Goal: Task Accomplishment & Management: Complete application form

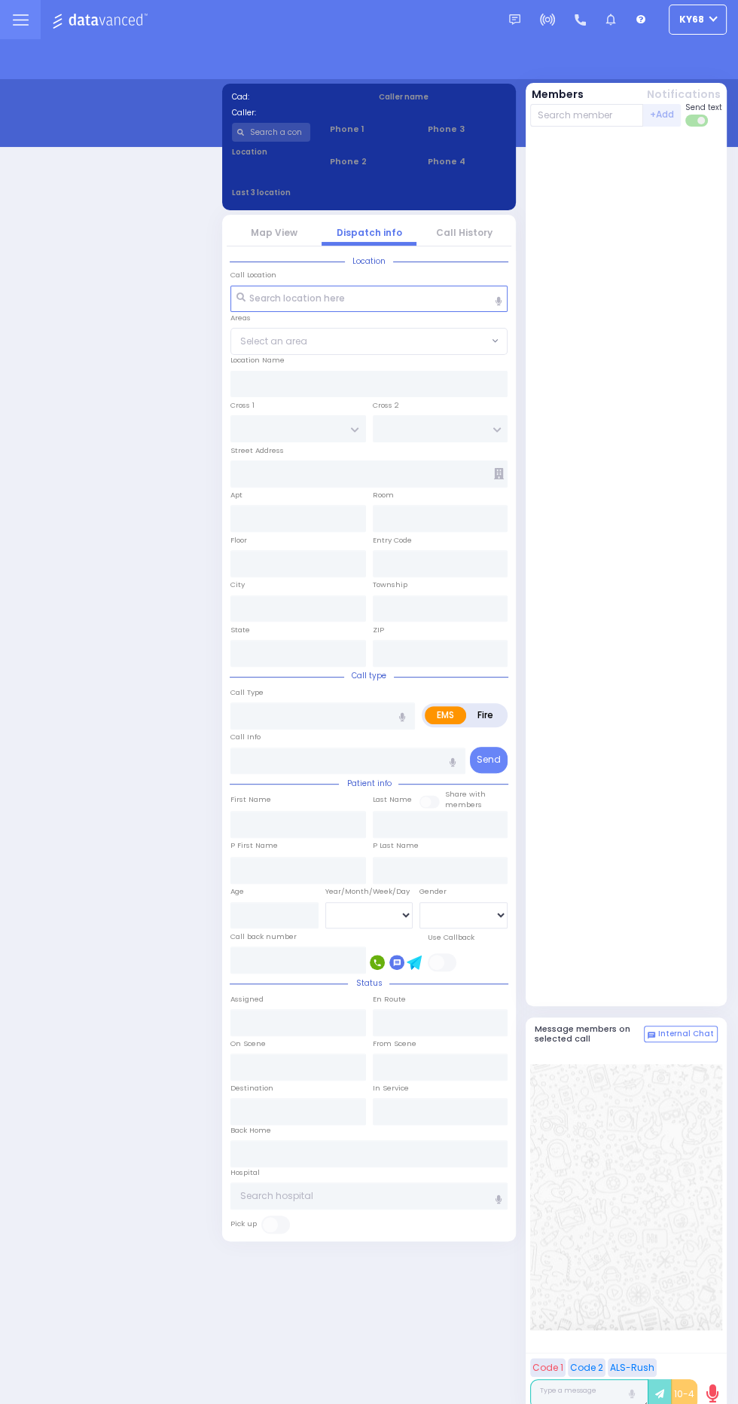
select select "12"
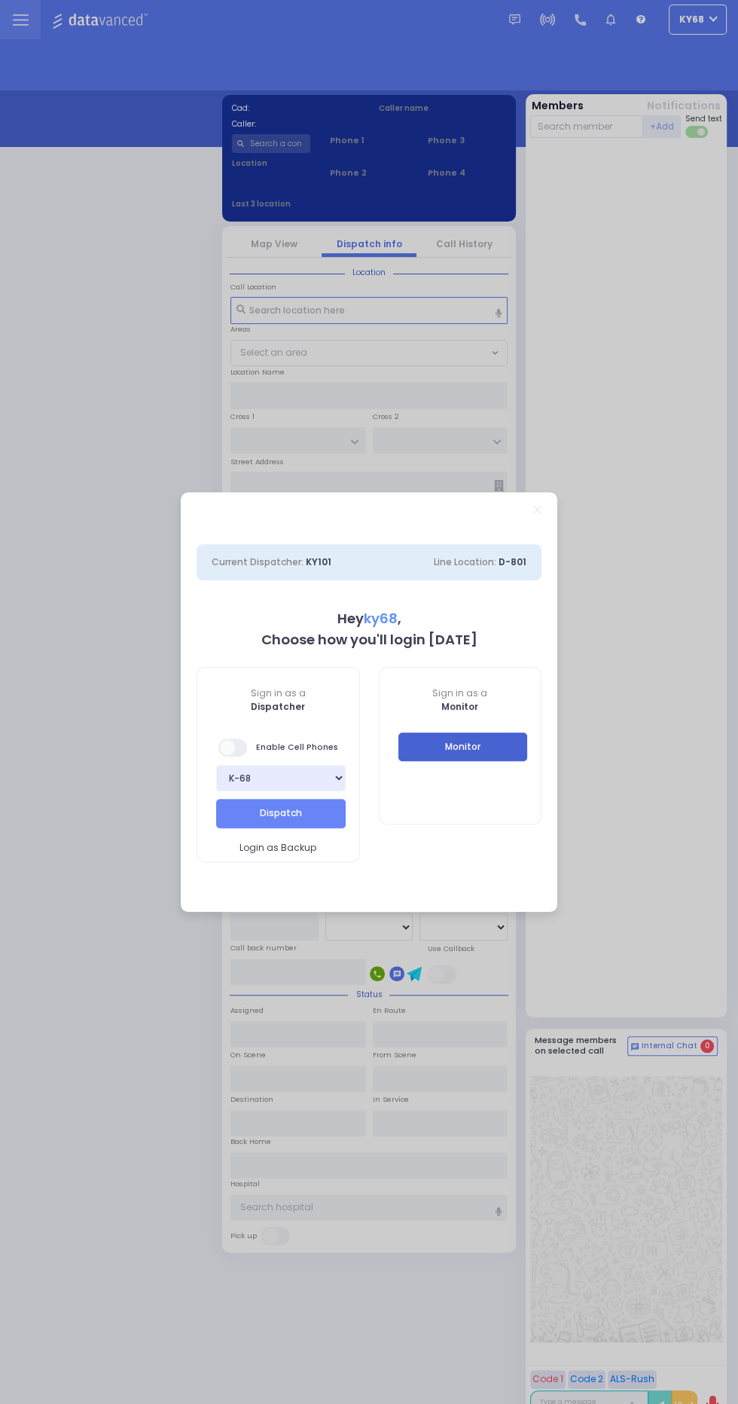
click at [490, 756] on button "Monitor" at bounding box center [464, 746] width 130 height 29
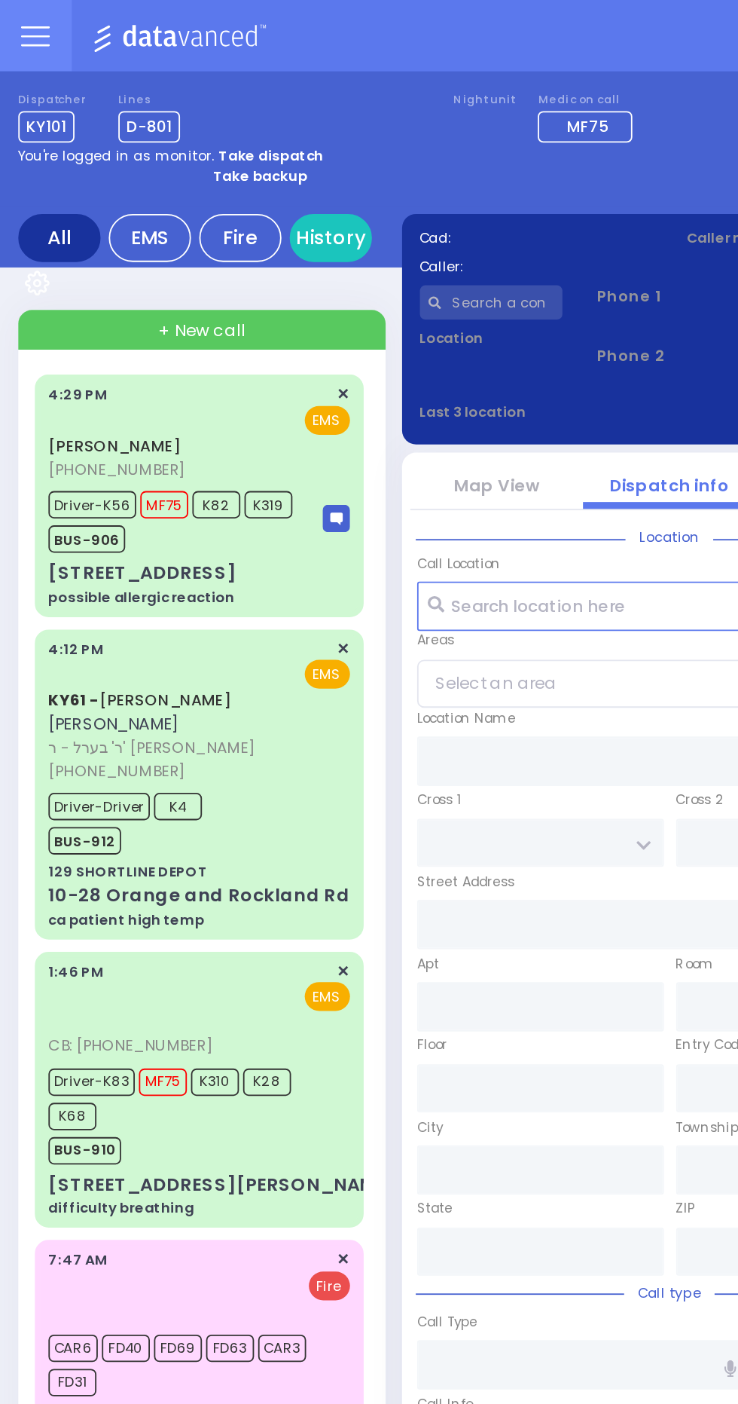
click at [20, 329] on div "JOEL FRANKEL (845) 309-7382 4:29 PM ✕ MF75" at bounding box center [110, 272] width 181 height 133
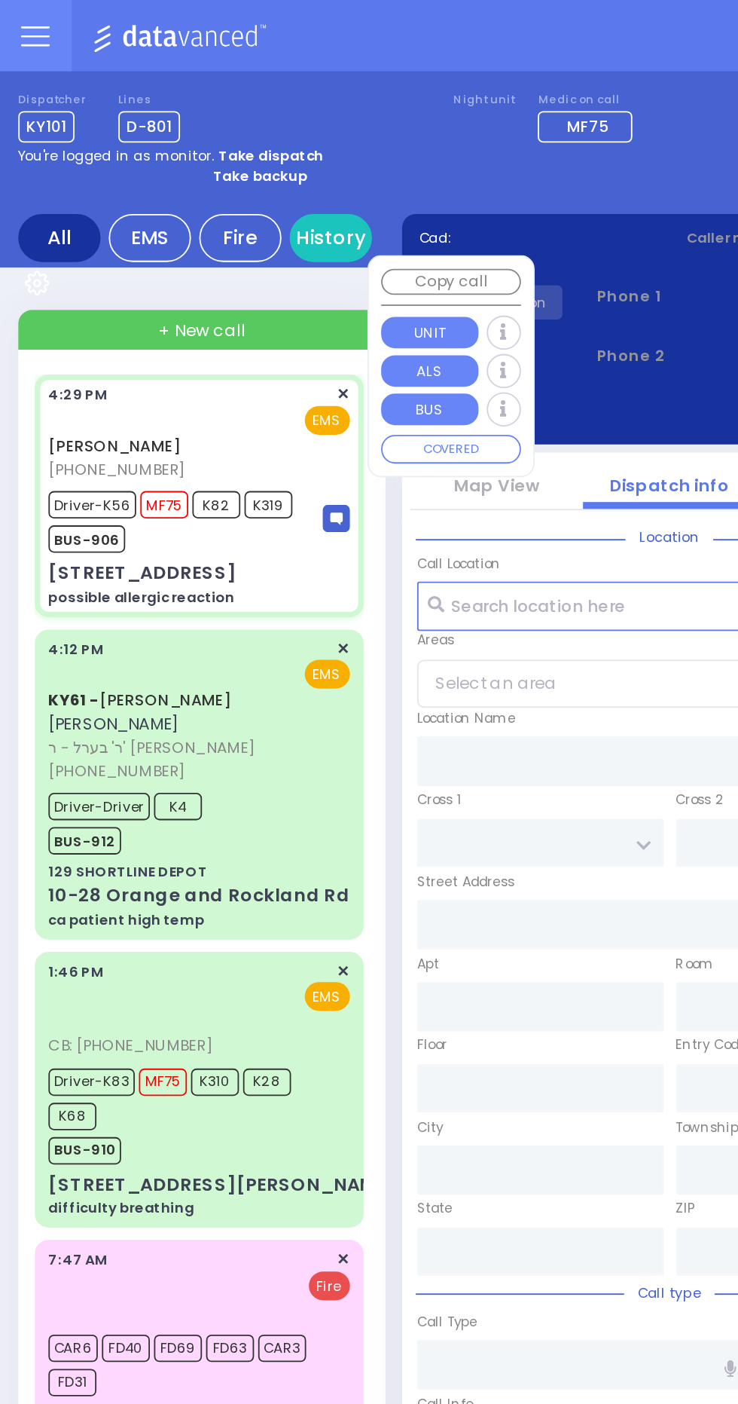
select select
type input "possible allergic reaction"
radio input "true"
type input "JOEL"
type input "FRANKEL"
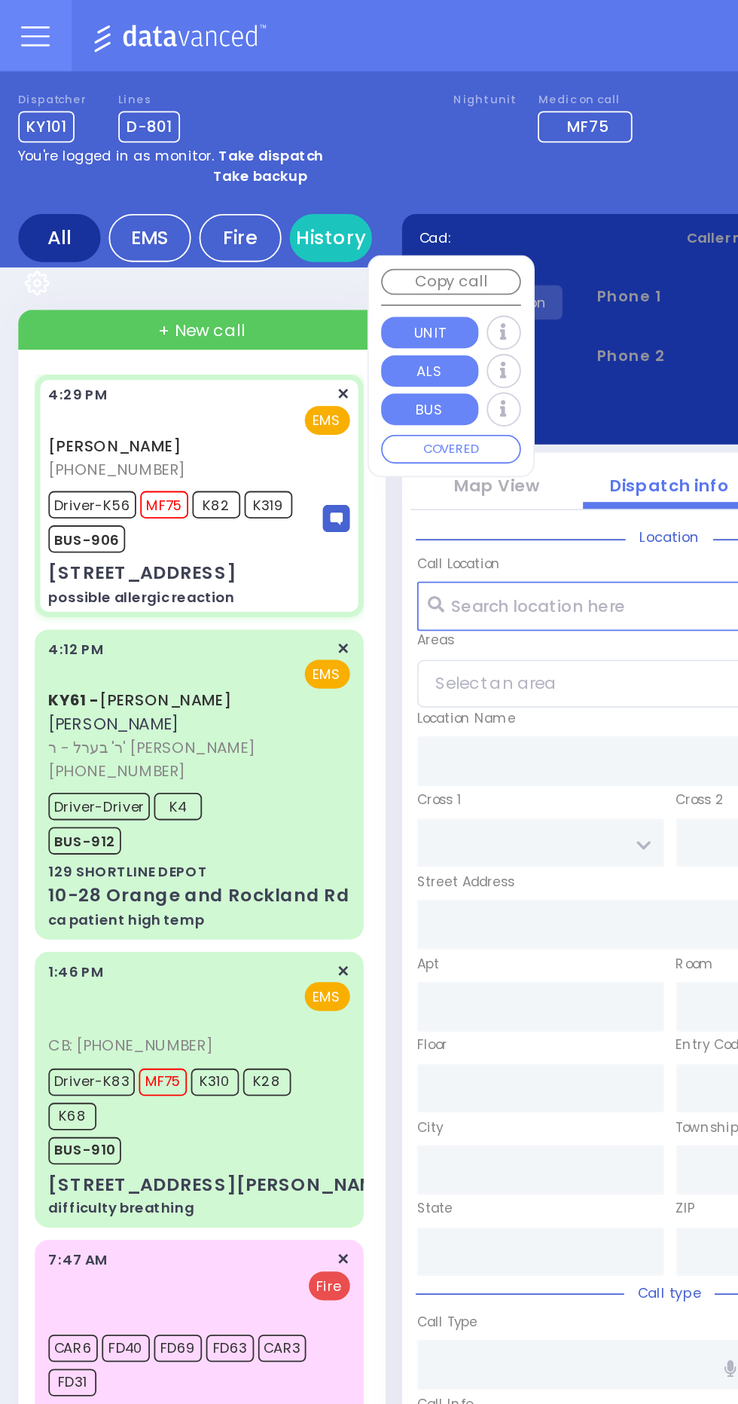
type input "Chana"
type input "Frankl"
type input "20"
select select "Year"
select select "[DEMOGRAPHIC_DATA]"
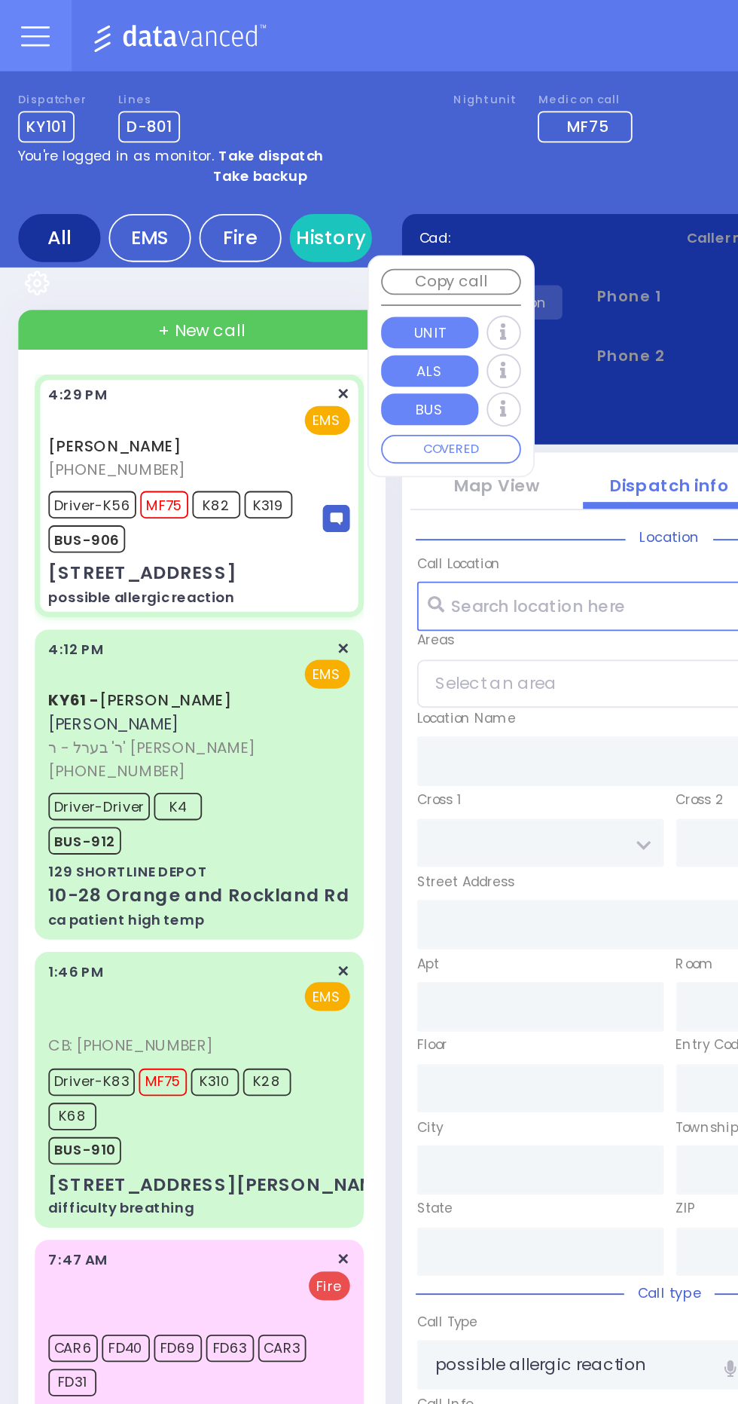
type input "16:29"
type input "16:31"
type input "16:32"
type input "16:47"
type input "Garnet Health Medical Center"
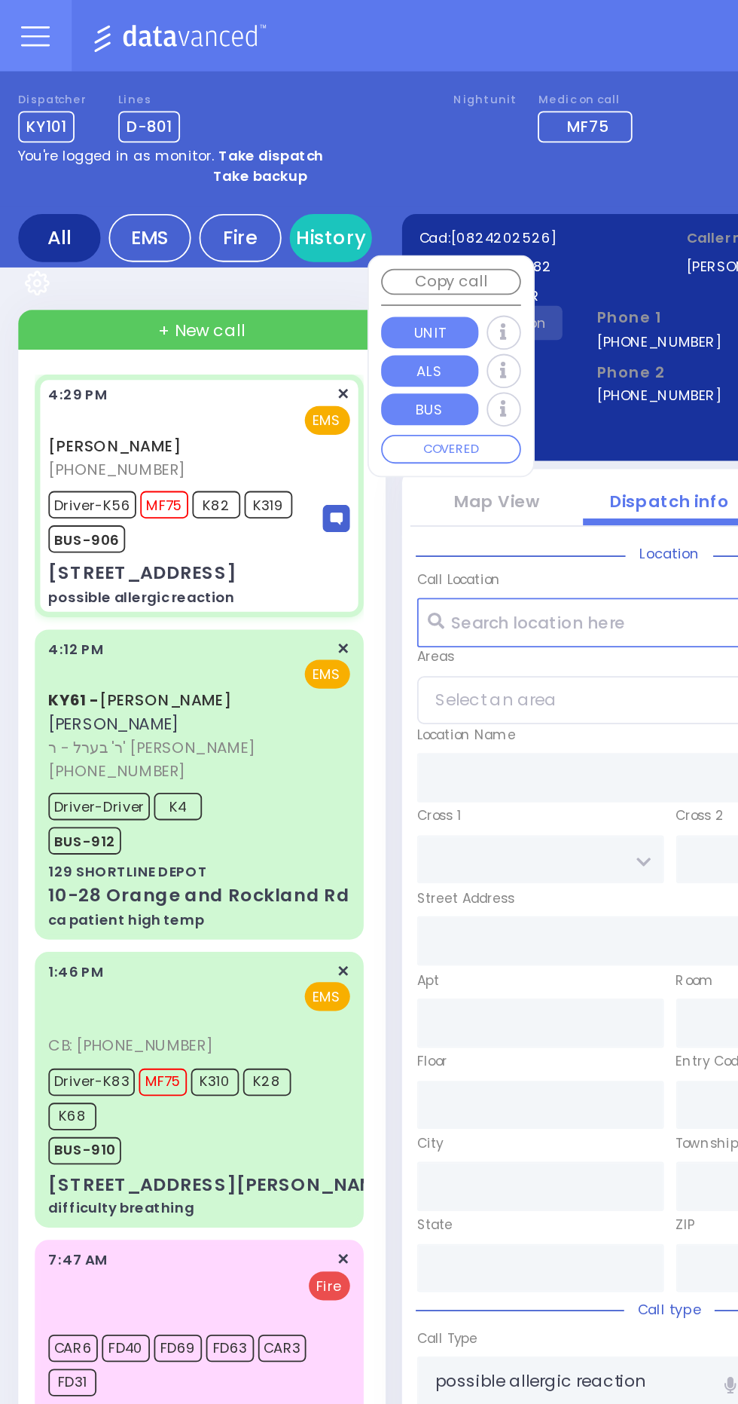
type input "KALEV WAY"
type input "TARNOPOL WAY"
type input "16 Fillmore Ct"
type input "304"
type input "Monroe"
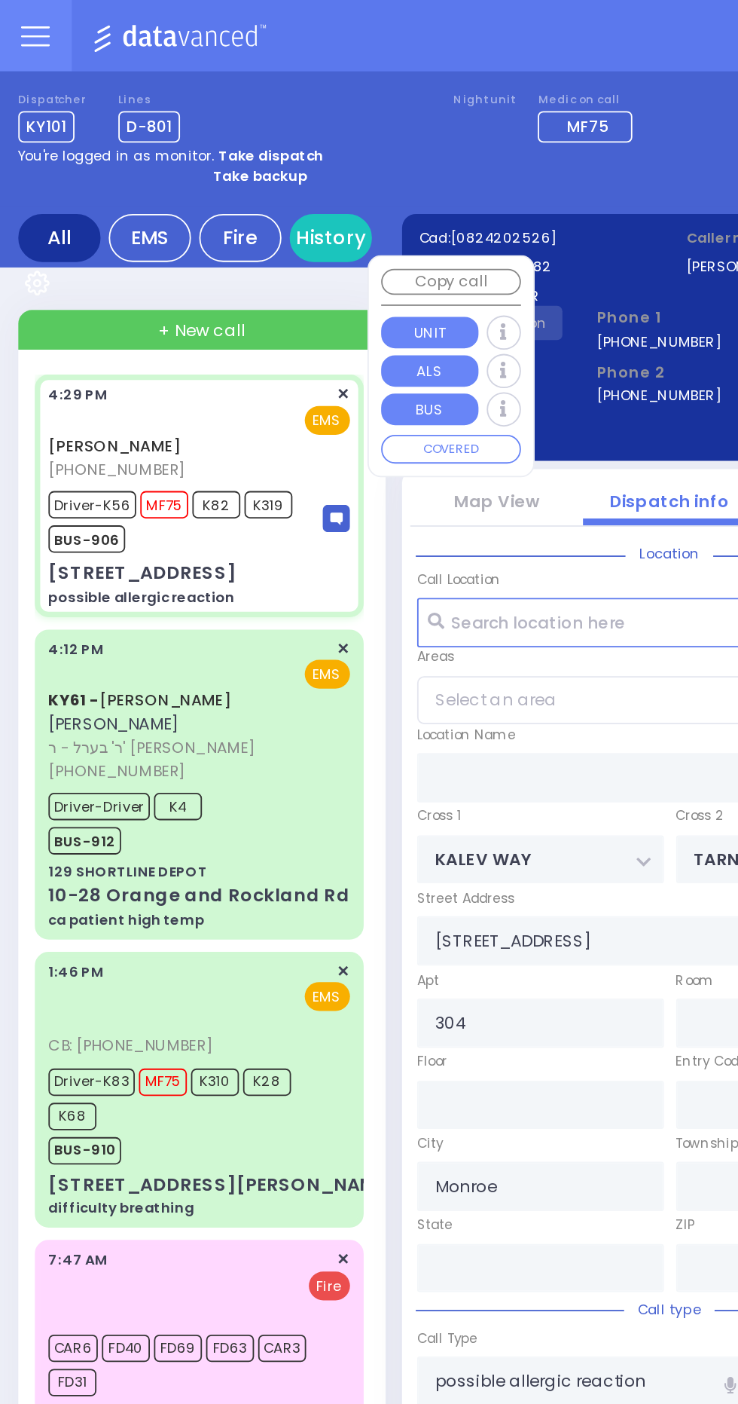
type input "New York"
type input "10950"
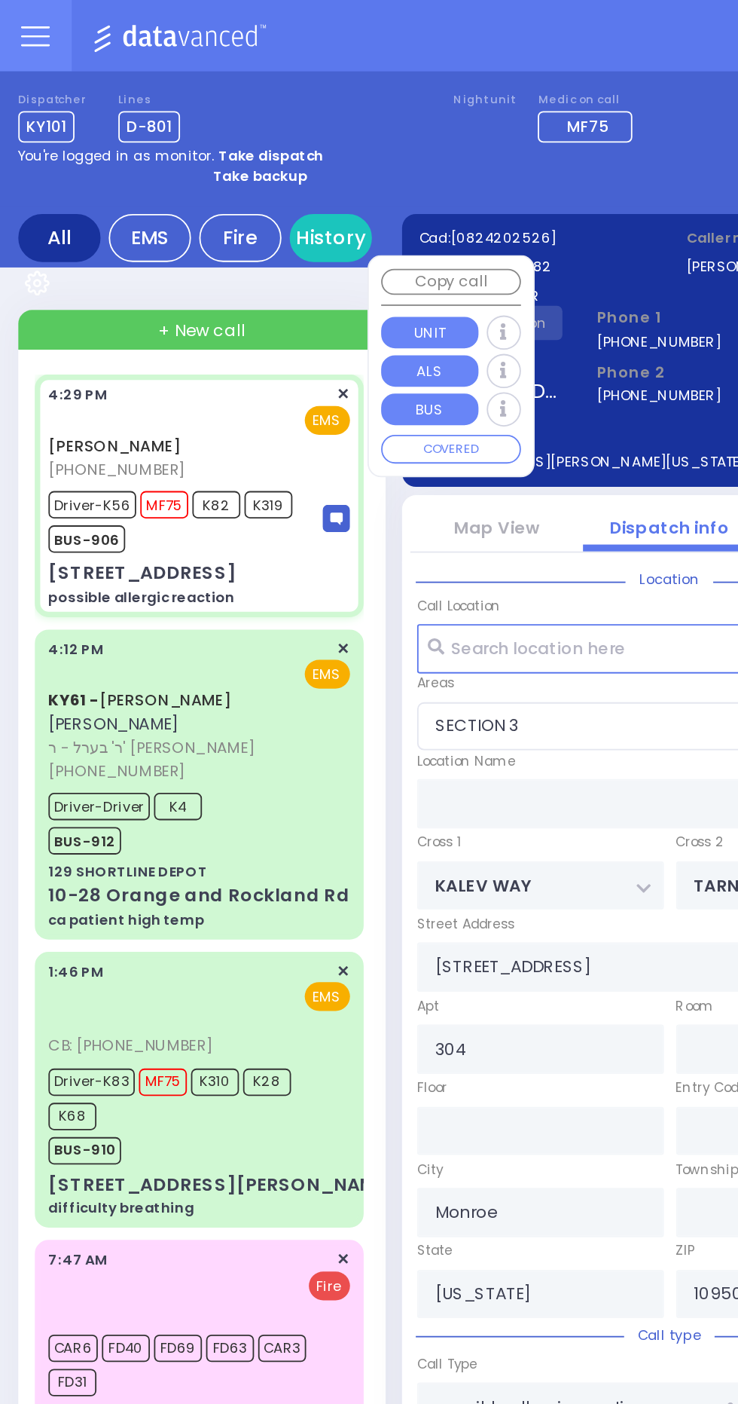
select select "SECTION 3"
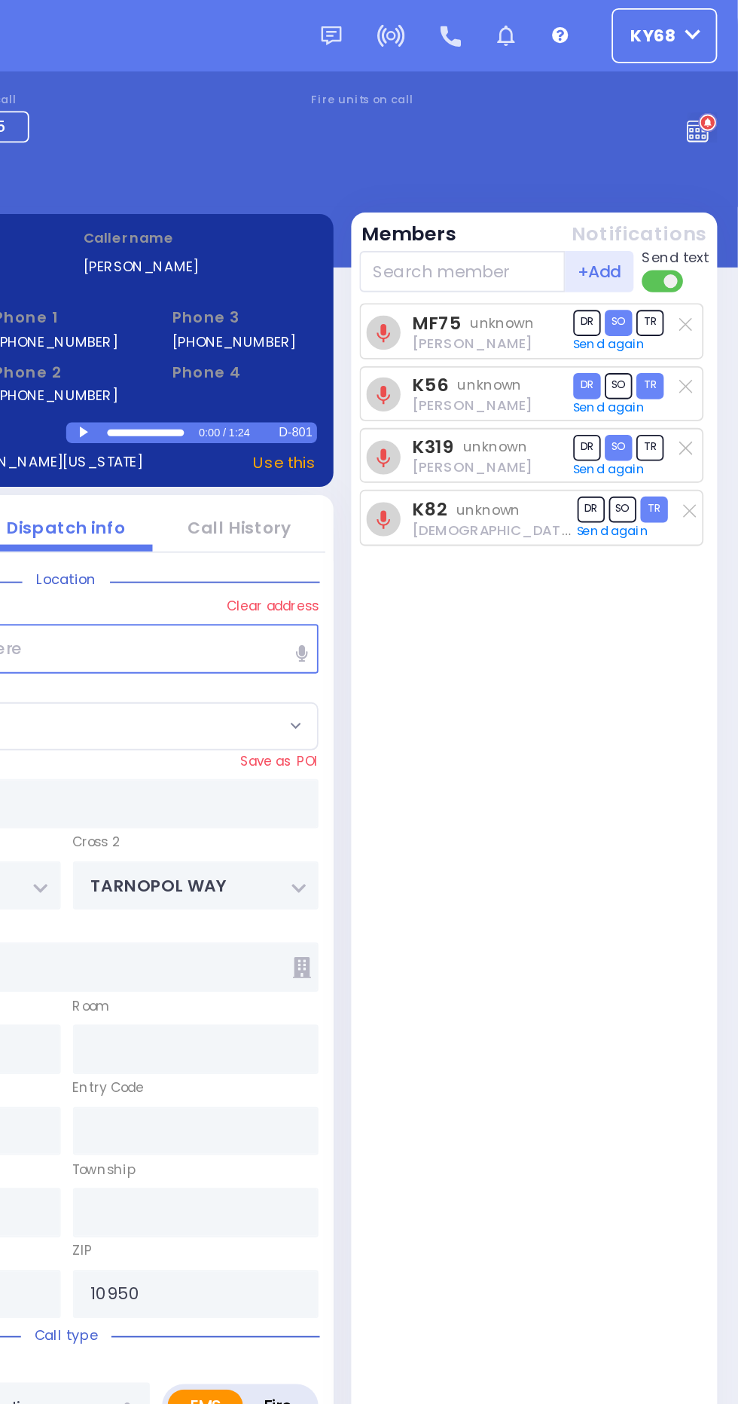
click at [699, 530] on div "MF75 unknown Abraham Berger DR SO TR Send again" at bounding box center [628, 584] width 196 height 836
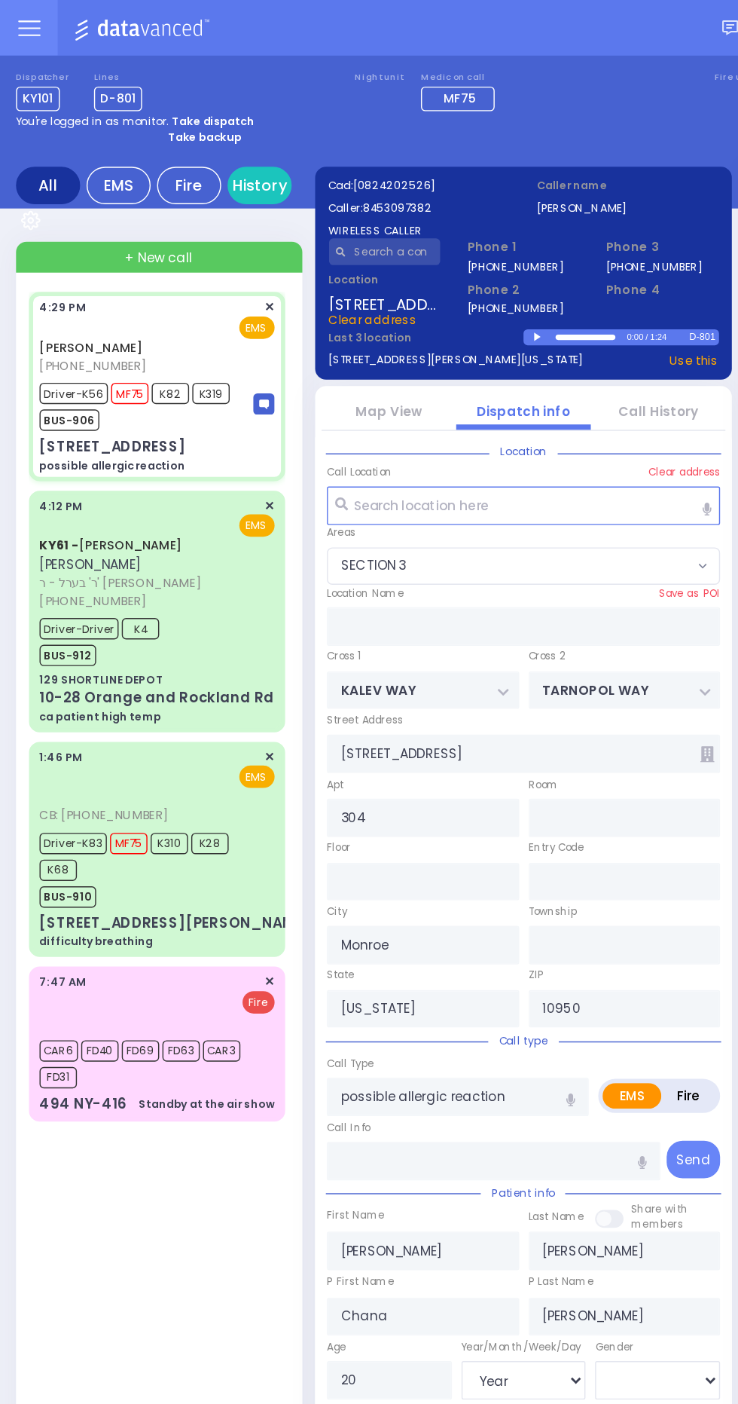
select select
radio input "true"
select select "Year"
select select "[DEMOGRAPHIC_DATA]"
select select "SECTION 3"
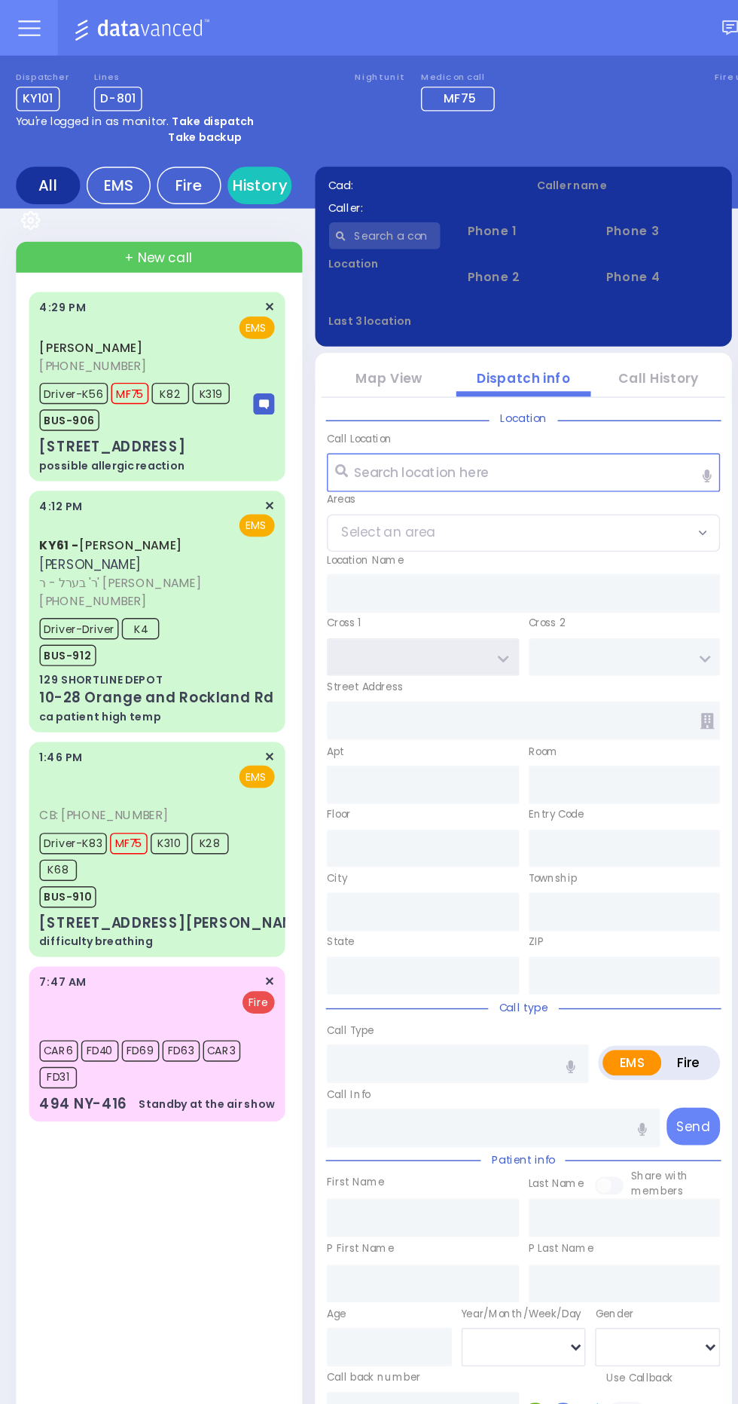
click at [310, 455] on input "text" at bounding box center [299, 463] width 136 height 27
type input "8mo"
click at [460, 75] on div "Dispatcher KY101 ✕ shift has started. Are you ? If not please switch user. Swit…" at bounding box center [369, 64] width 716 height 28
click at [20, 289] on div "JOEL FRANKEL (845) 309-7382 4:29 PM ✕ Driver-K56 K82" at bounding box center [110, 272] width 181 height 133
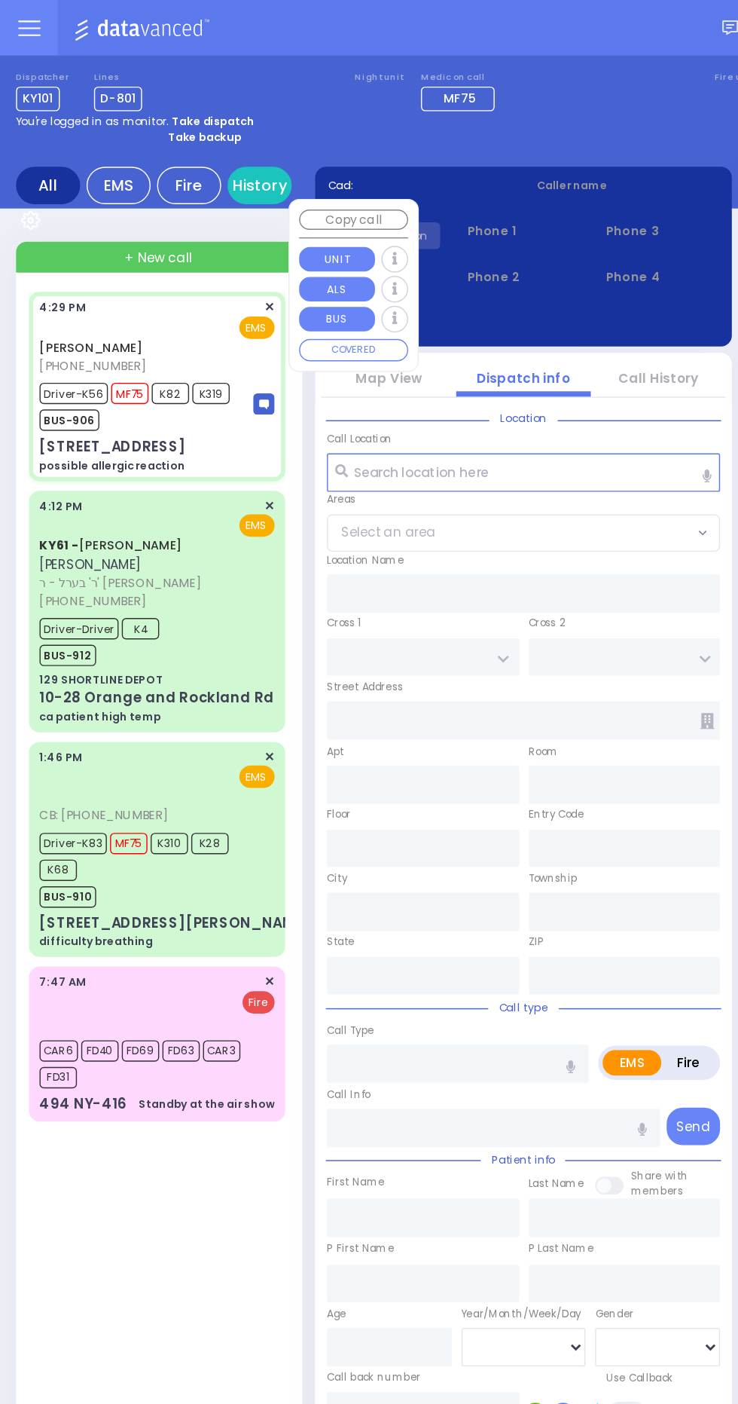
select select
type input "possible allergic reaction"
radio input "true"
type input "JOEL"
type input "FRANKEL"
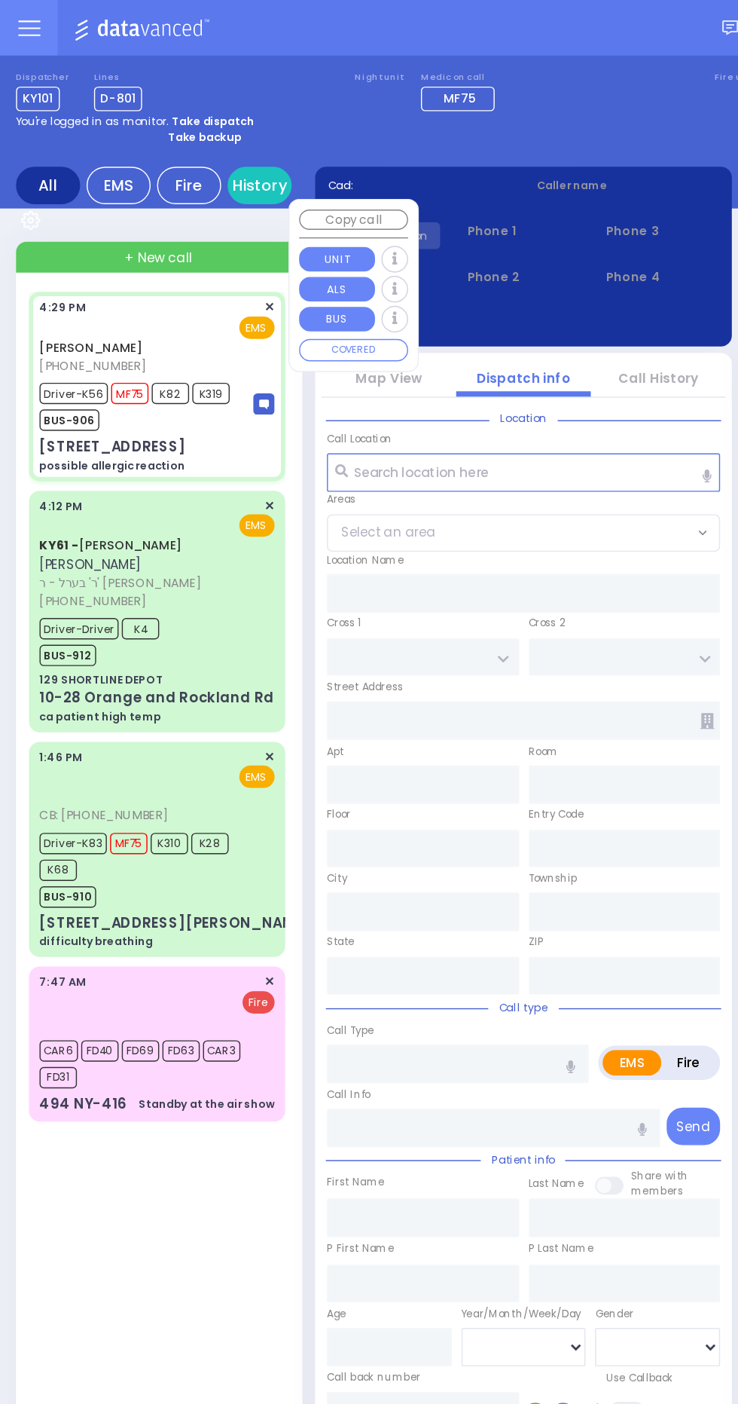
type input "Chana"
type input "Frankl"
type input "20"
select select "Year"
select select "[DEMOGRAPHIC_DATA]"
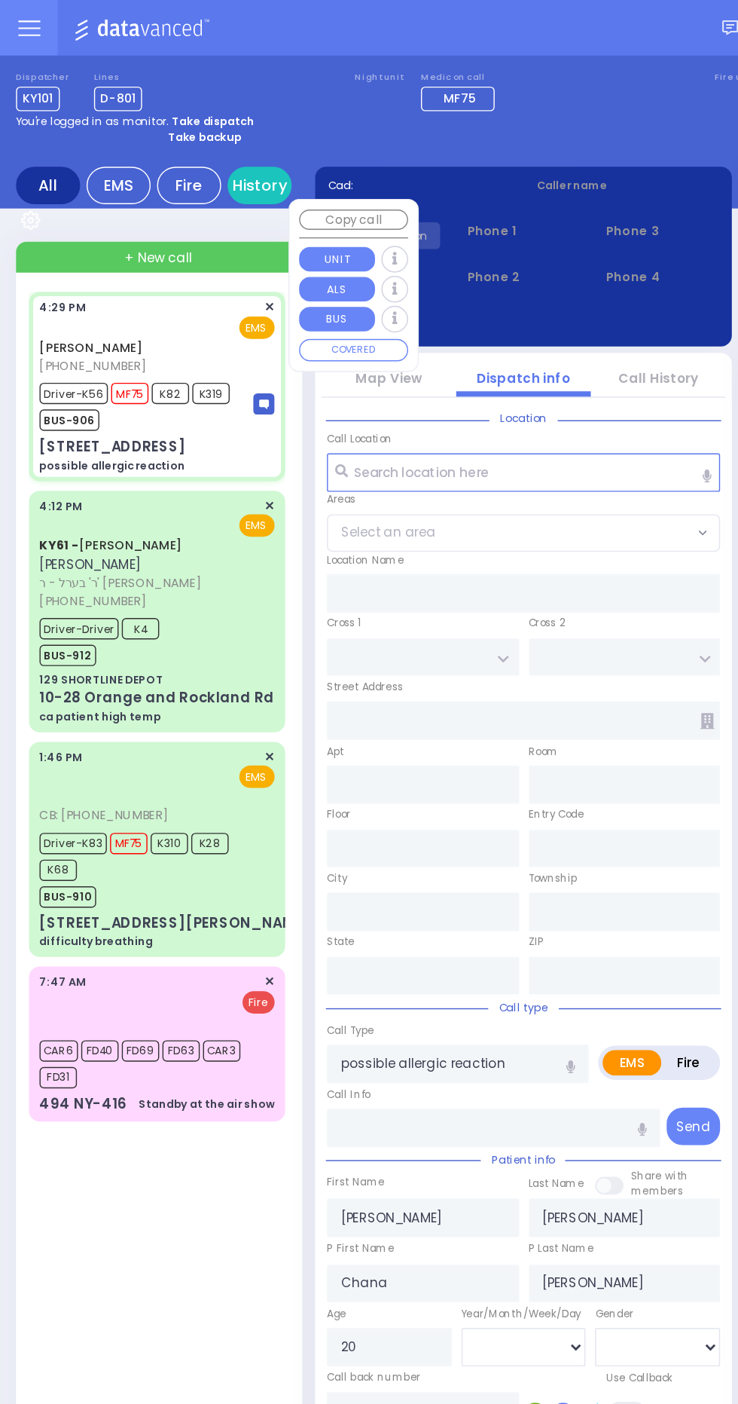
type input "16:29"
type input "16:31"
type input "16:32"
type input "16:47"
type input "Garnet Health Medical Center"
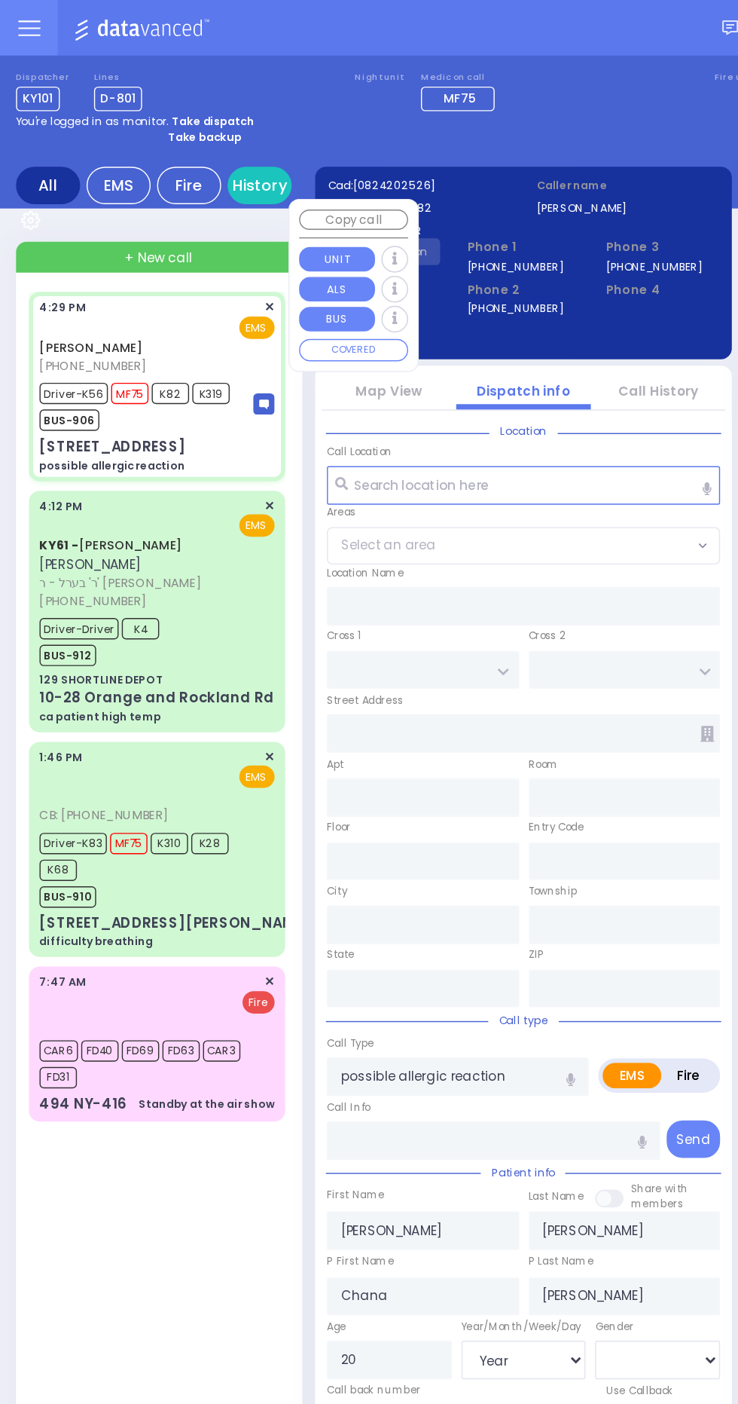
type input "KALEV WAY"
type input "TARNOPOL WAY"
type input "16 Fillmore Ct"
type input "304"
type input "Monroe"
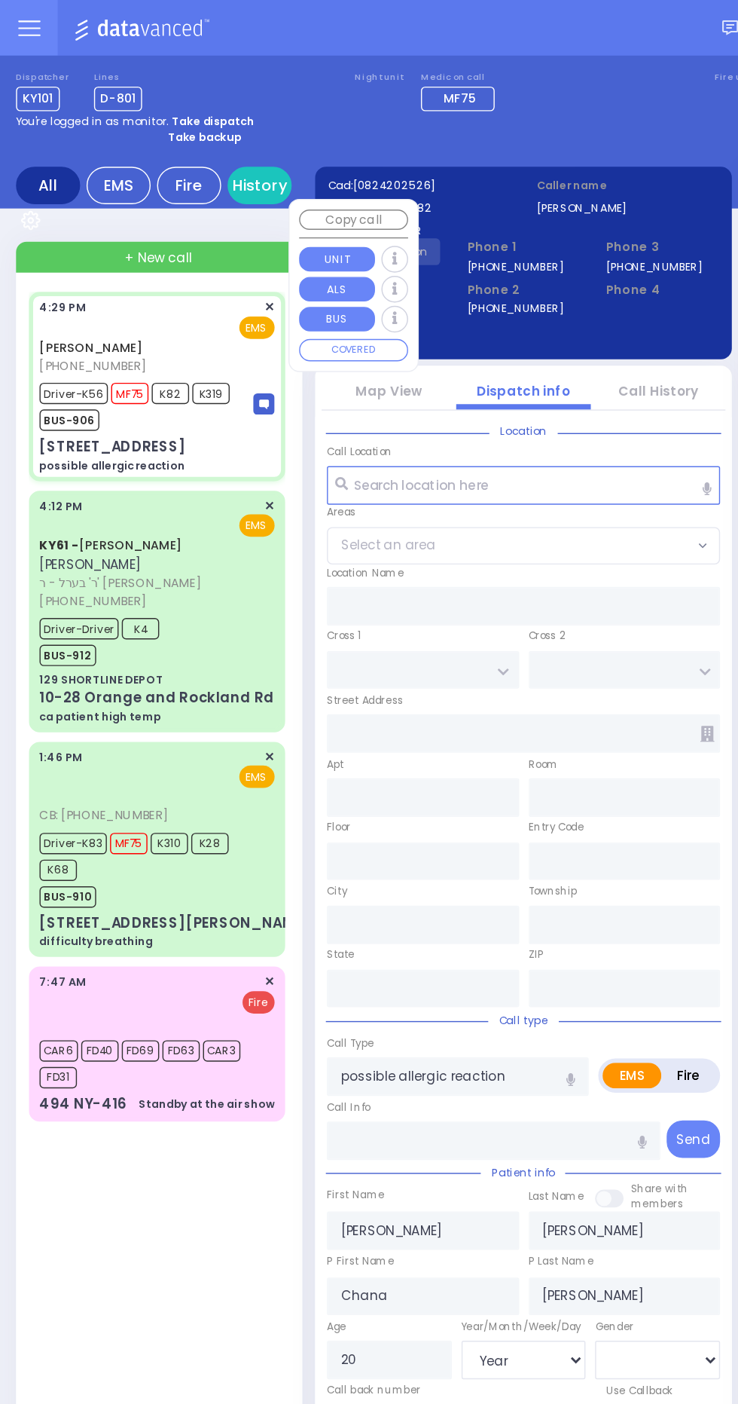
type input "New York"
type input "10950"
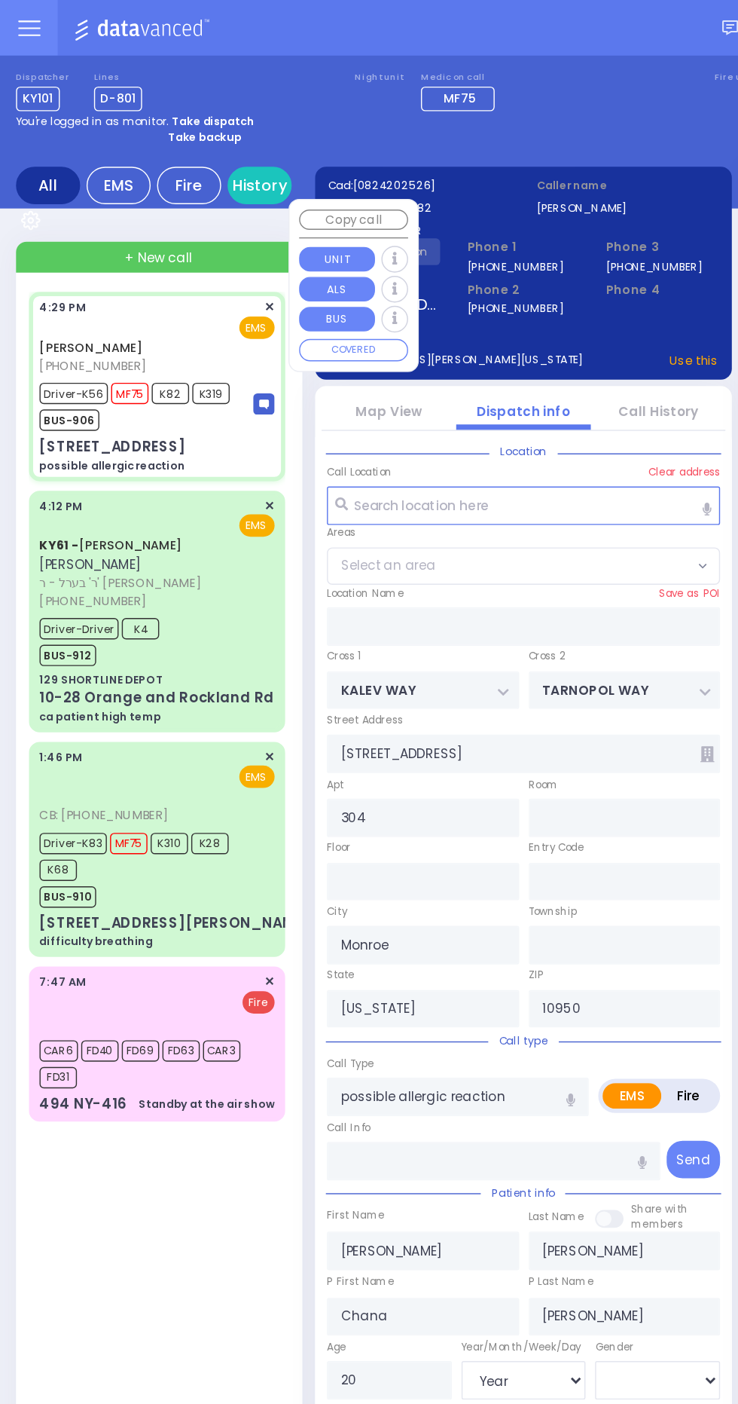
select select "SECTION 3"
click at [18, 444] on div "JOEL FRANKEL (845) 309-7382 4:29 PM MF75" at bounding box center [112, 830] width 193 height 1267
click at [23, 466] on div "KY61 - ARON ZEV POLACHECK אהרן זאב פאלאטשעק ר' בערל - ר' שמואל דוד מארקאוויטש (…" at bounding box center [110, 430] width 175 height 165
select select
type input "ca patient high temp"
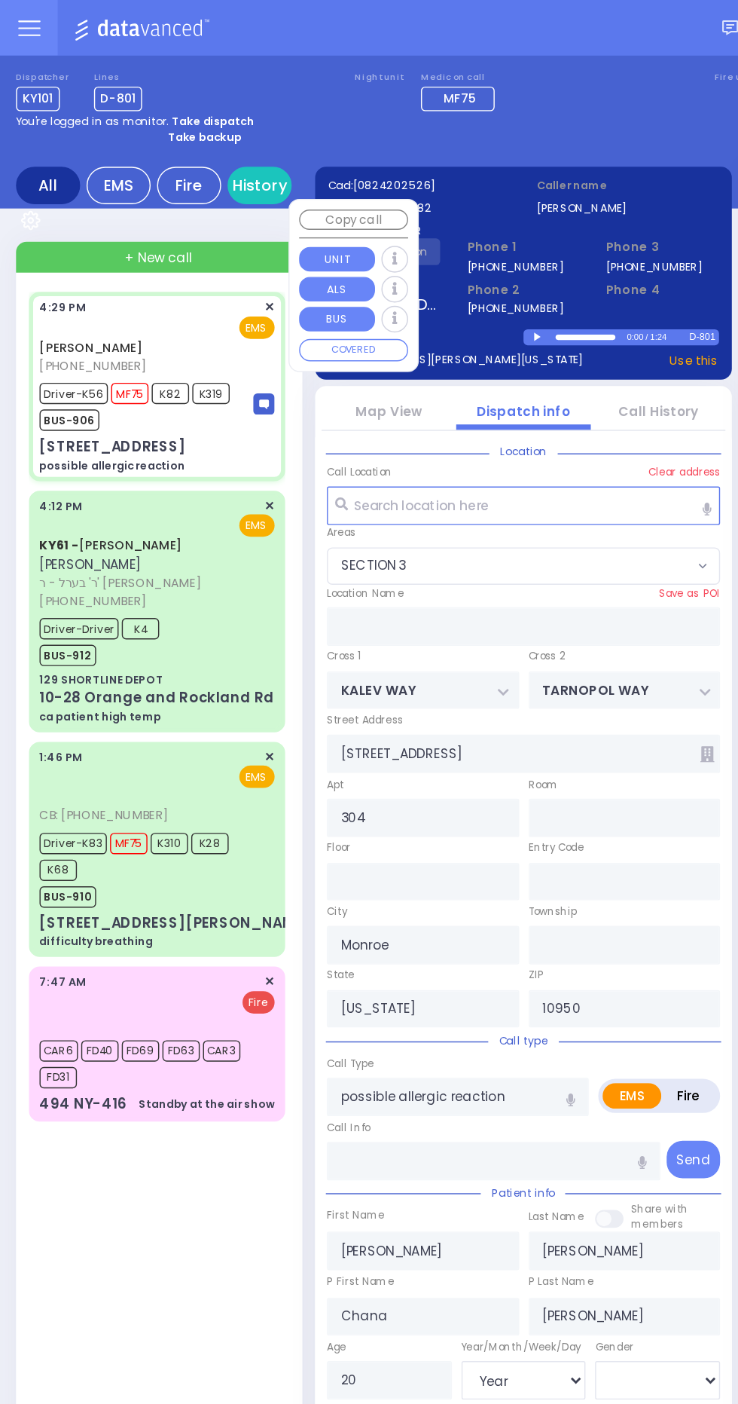
radio input "true"
type input "ARON ZEV"
type input "POLACHECK"
type input "Unknown"
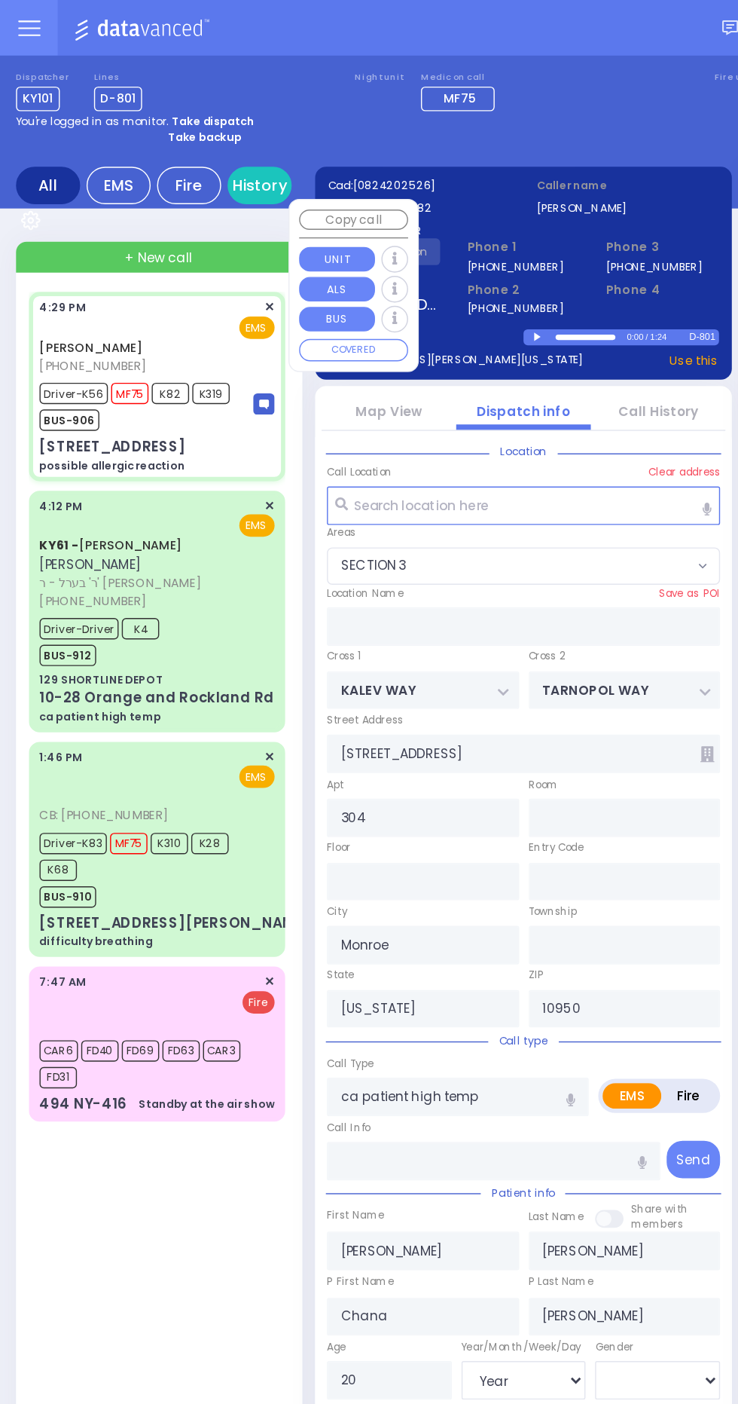
type input "78"
select select "Year"
select select "[DEMOGRAPHIC_DATA]"
type input "16:12"
type input "16:17"
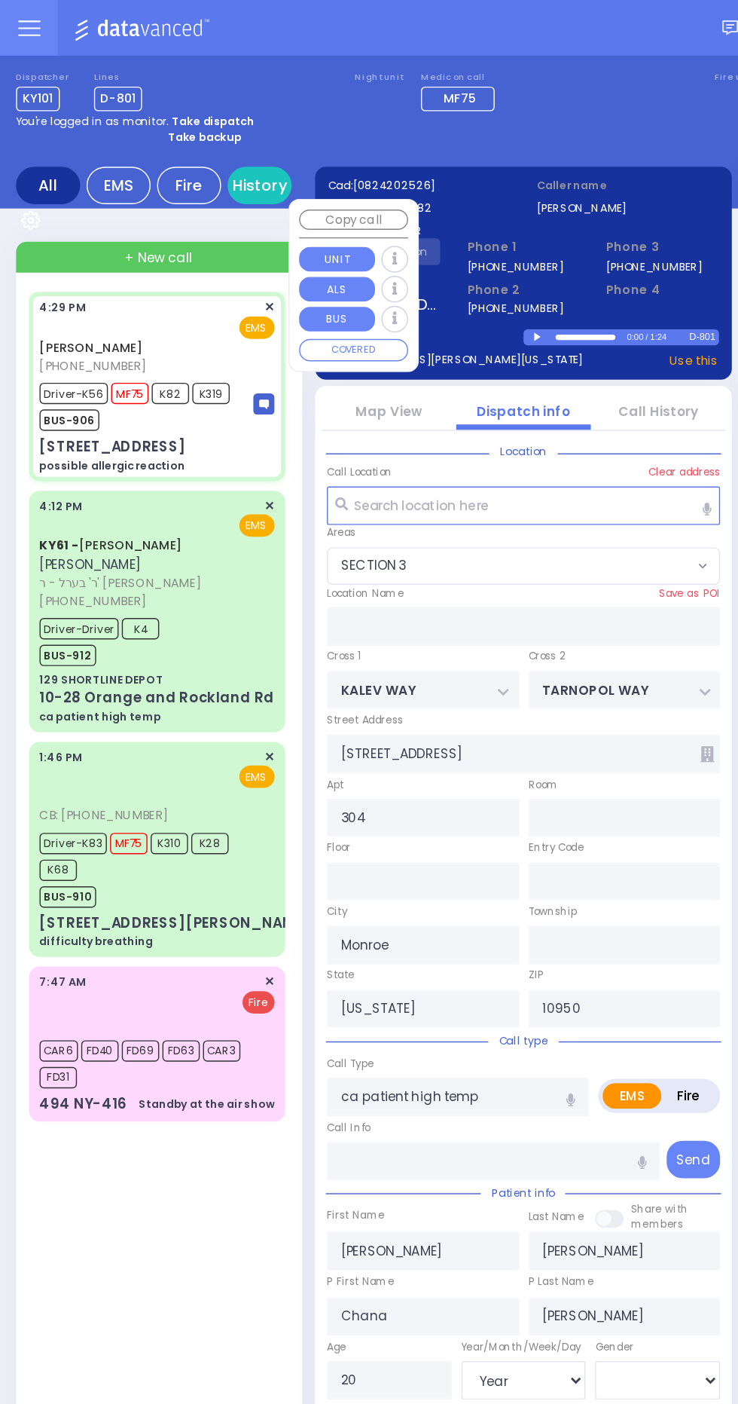
type input "16:38"
type input "16:48"
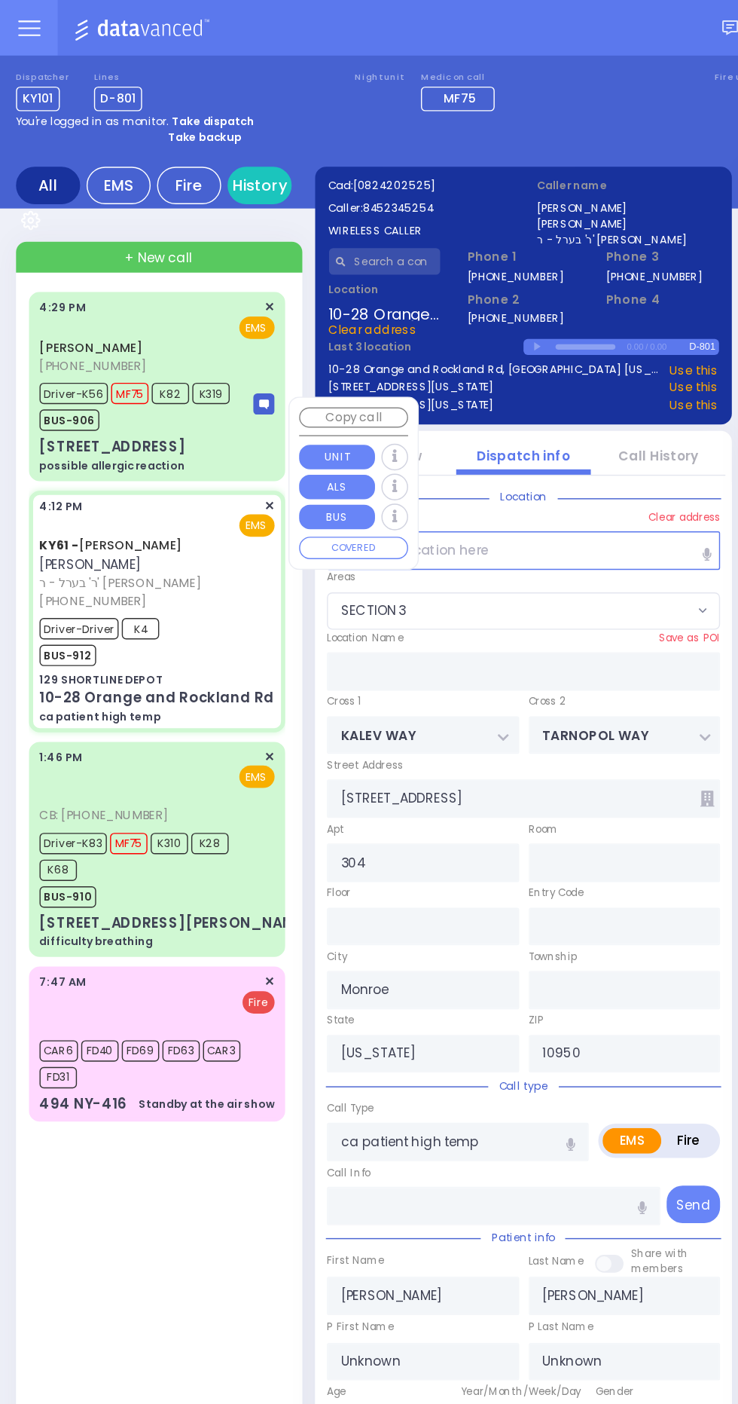
type input "129 SHORTLINE DEPOT"
type input "10-28 Orange and Rockland Rd"
click at [30, 606] on span "K68" at bounding box center [41, 613] width 26 height 15
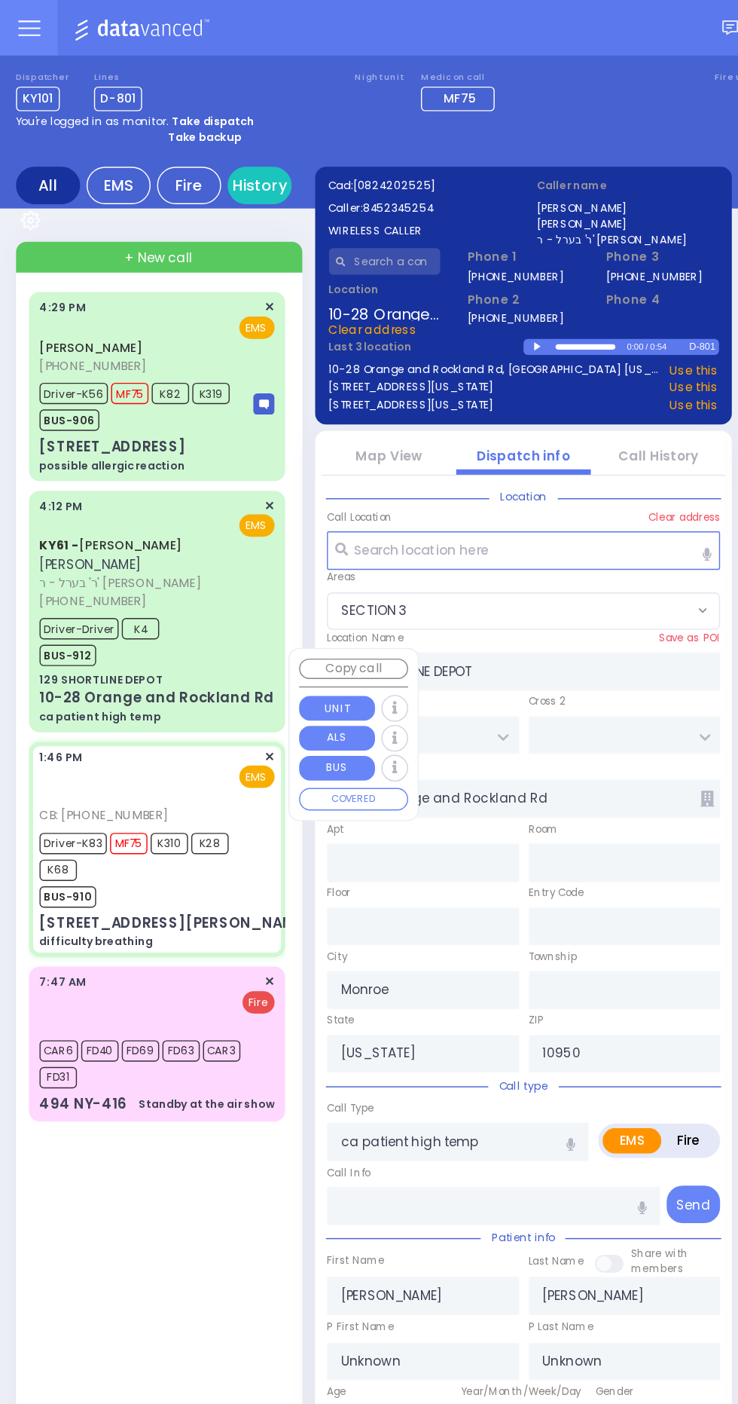
select select
type input "difficulty breathing"
radio input "true"
type input "rieder"
type input "Ilona"
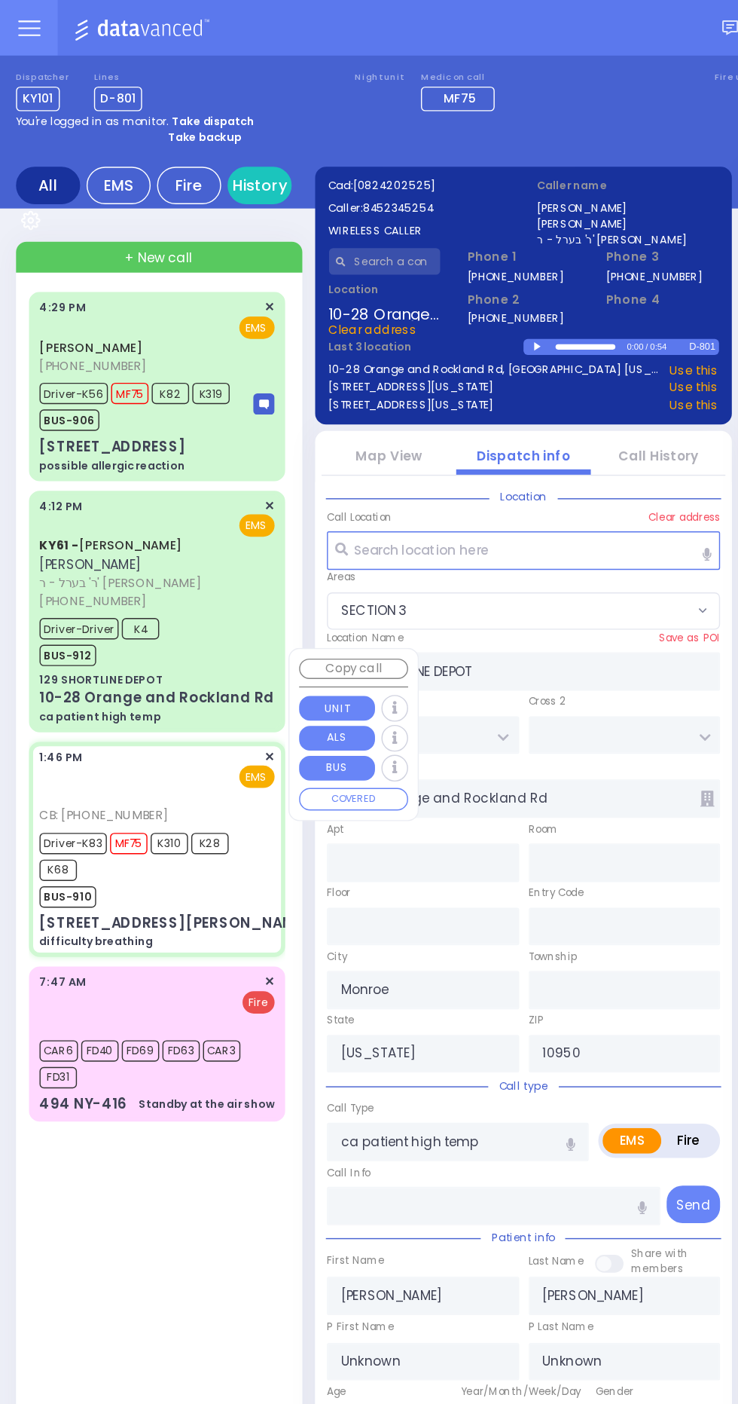
type input "Rapaport"
type input "97"
select select "Year"
select select "[DEMOGRAPHIC_DATA]"
type input "7187550507"
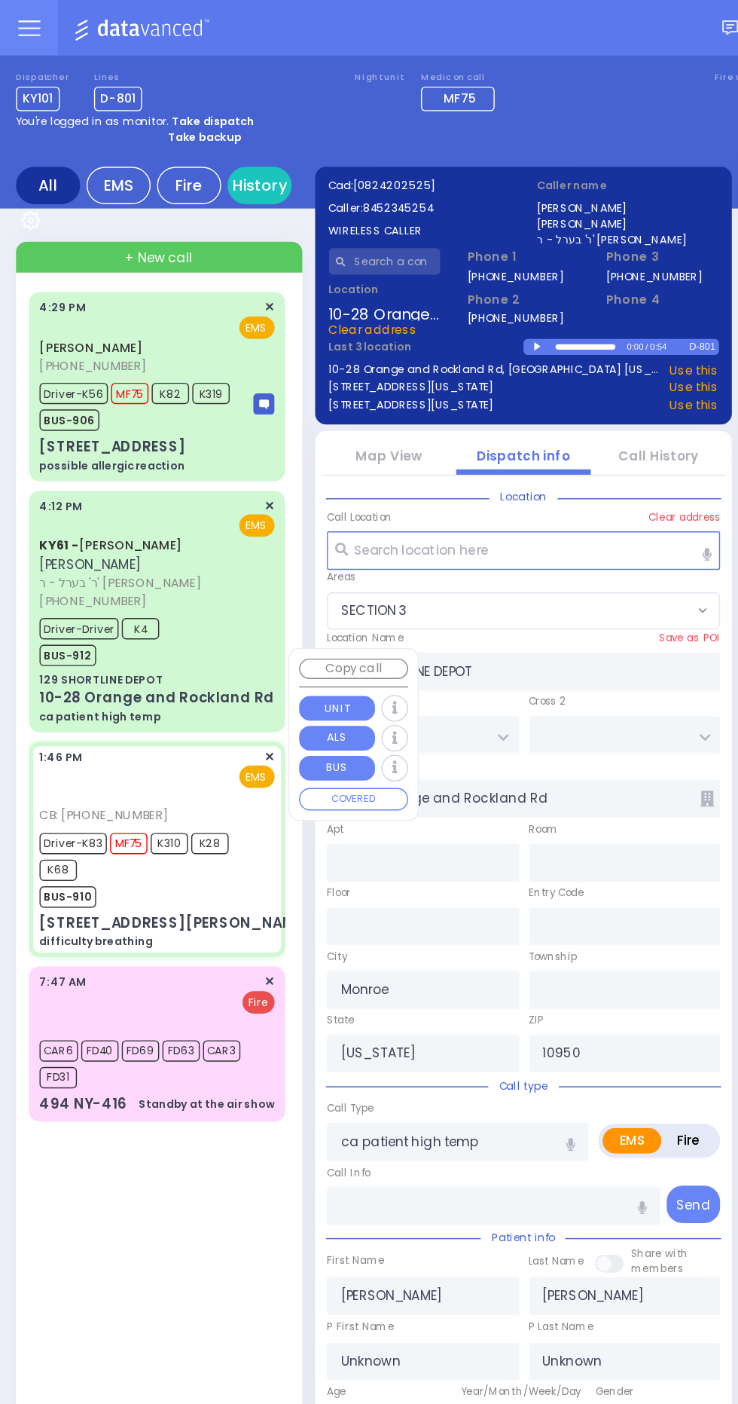
type input "14:00"
type input "14:05"
type input "14:20"
type input "15:05"
type input "15:45"
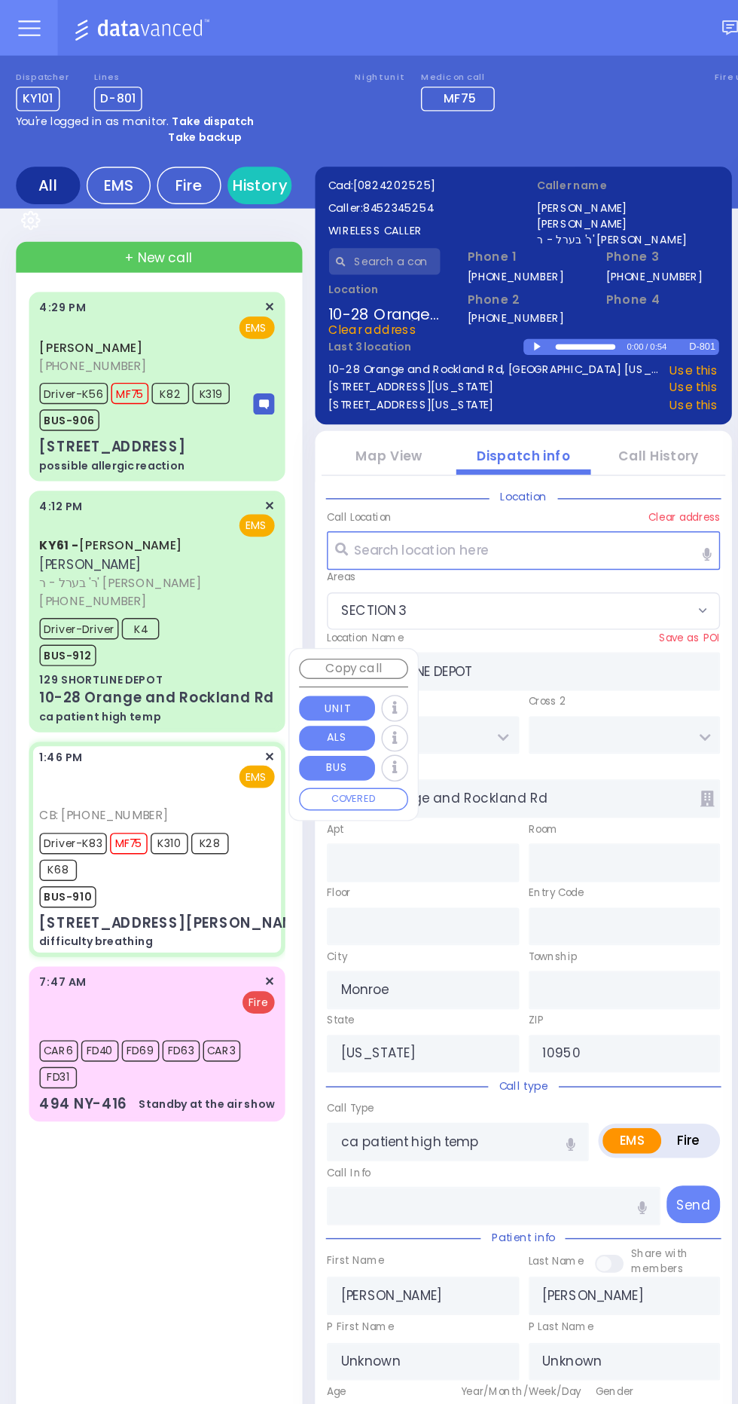
type input "16:45"
type input "Hackensack University Medical Center"
click at [154, 919] on div "JOEL FRANKEL (845) 309-7382 4:29 PM ✕" at bounding box center [113, 820] width 187 height 1229
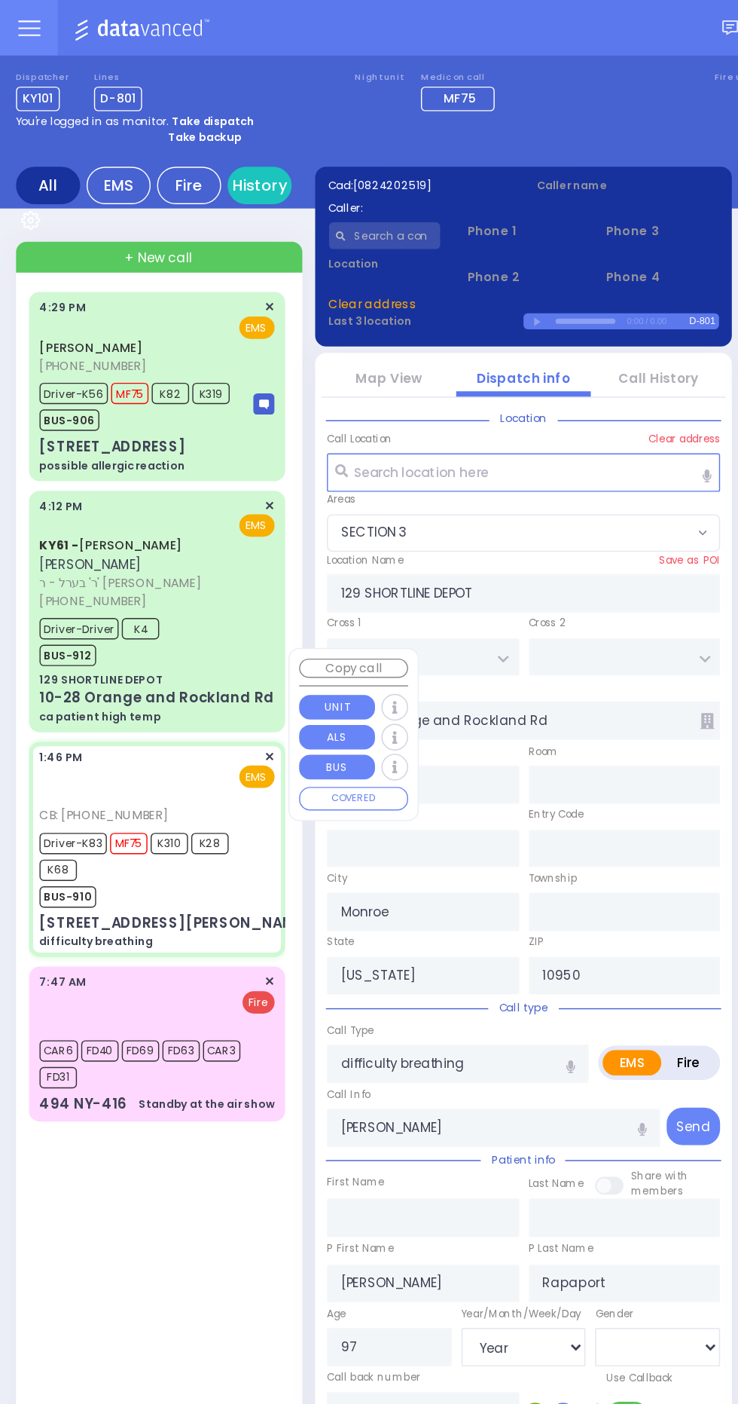
click at [157, 918] on div "JOEL FRANKEL (845) 309-7382 4:29 PM ✕" at bounding box center [113, 820] width 187 height 1229
click at [36, 733] on span "CAR6" at bounding box center [41, 740] width 27 height 15
click at [81, 735] on div "CAR6 FD40 FD69 FD63 CAR3 FD31" at bounding box center [106, 748] width 157 height 38
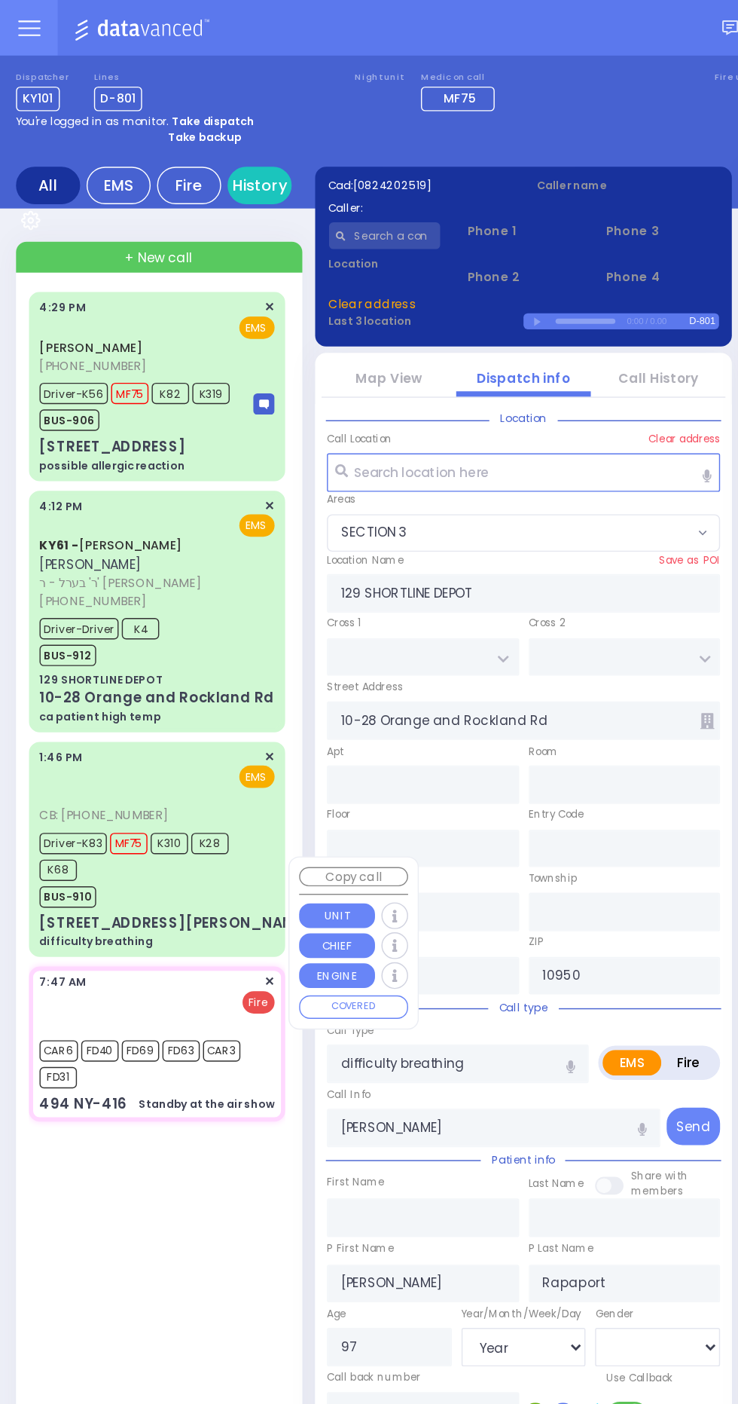
click at [63, 733] on span "FD40" at bounding box center [70, 740] width 26 height 15
click at [158, 884] on div "JOEL FRANKEL (845) 309-7382 4:29 PM ✕" at bounding box center [113, 820] width 187 height 1229
select select
type input "COUNTRY WOODS DR"
type input "QUAKER HILL RD"
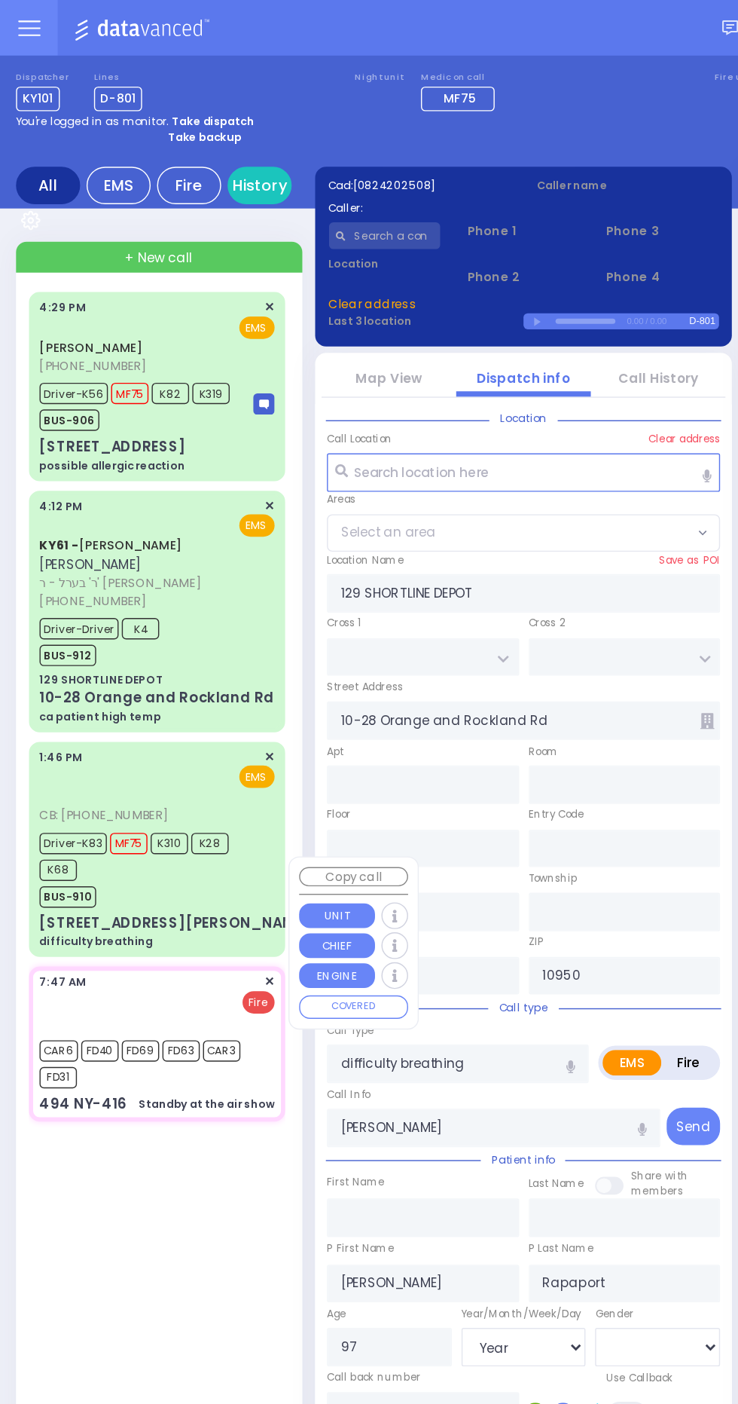
type input "[STREET_ADDRESS][PERSON_NAME]"
type input "54"
type input "Standby at the air show"
radio input "false"
radio input "true"
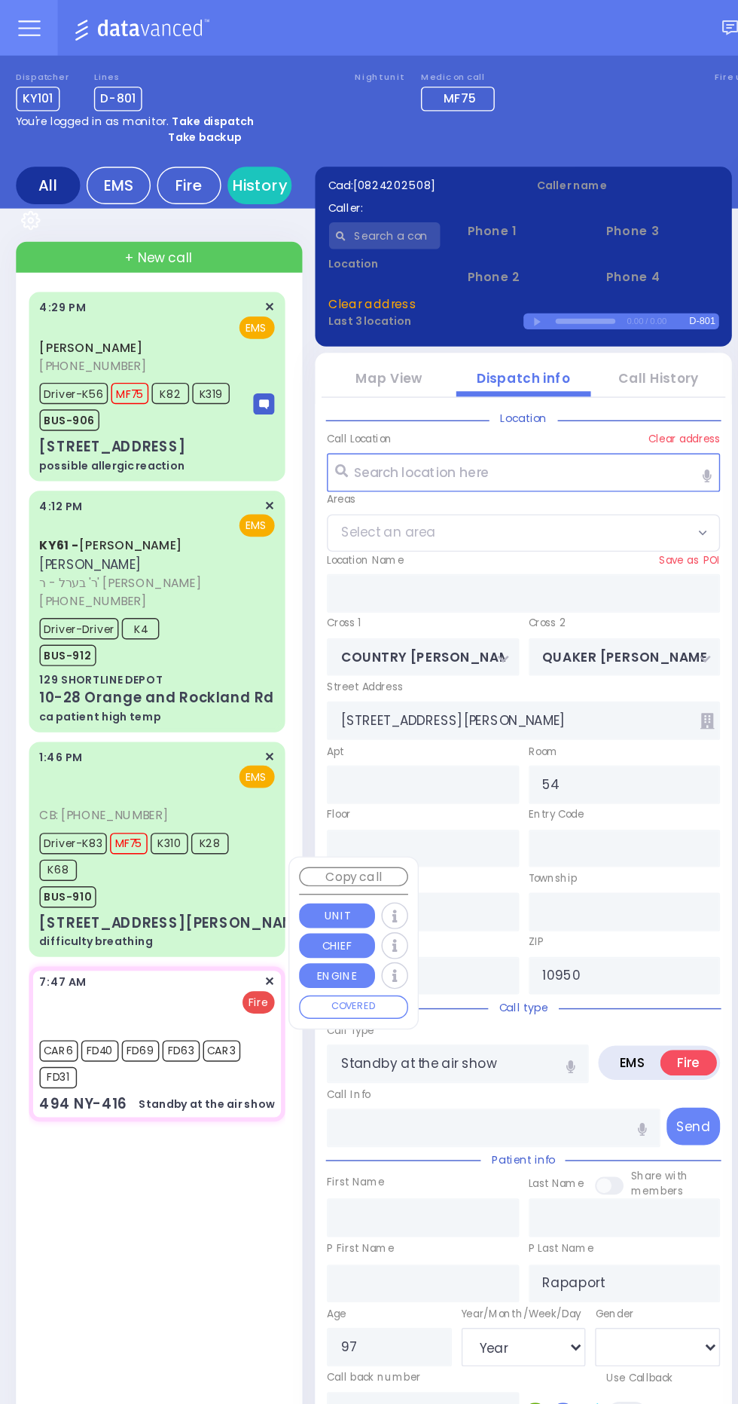
select select
type input "07:47"
type input "07:49"
type input "08:30"
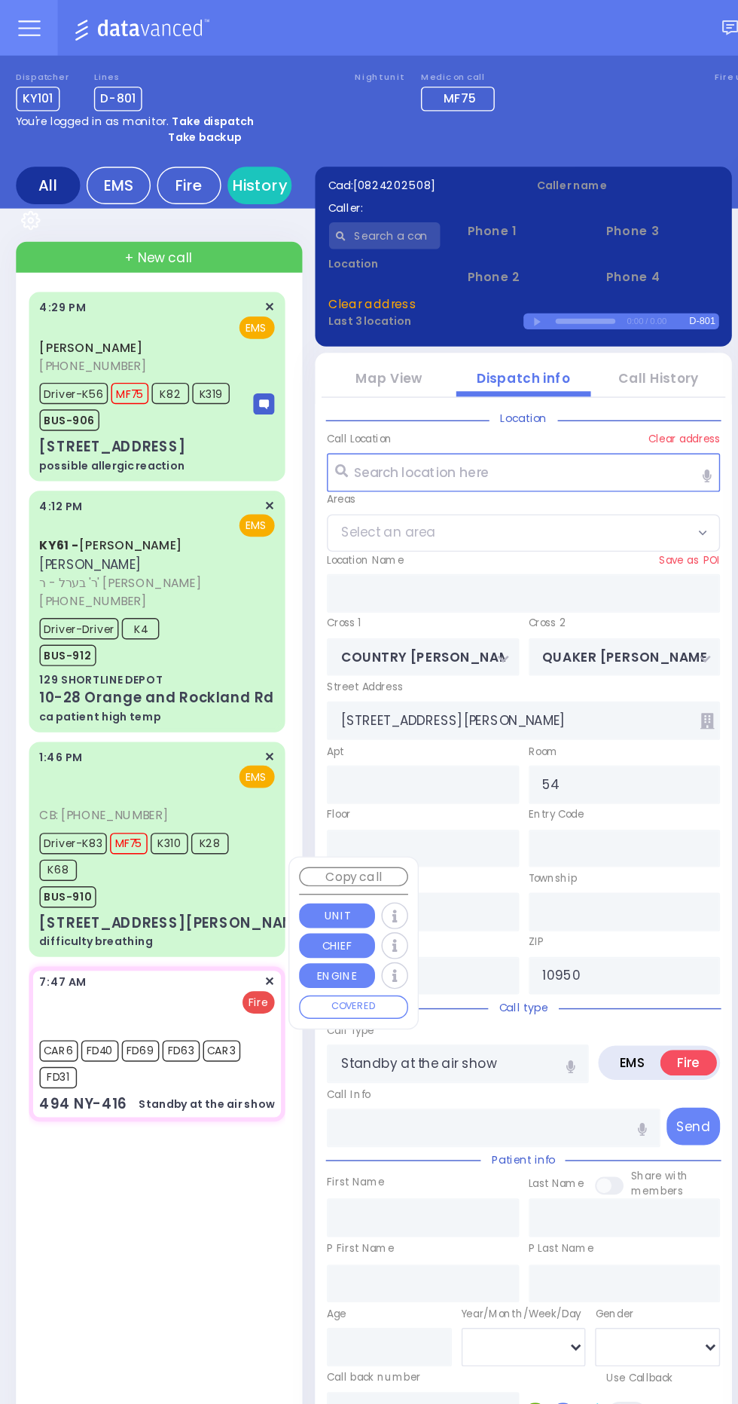
select select
radio input "true"
select select
type input "CANNING RD"
type input "494 NY-416"
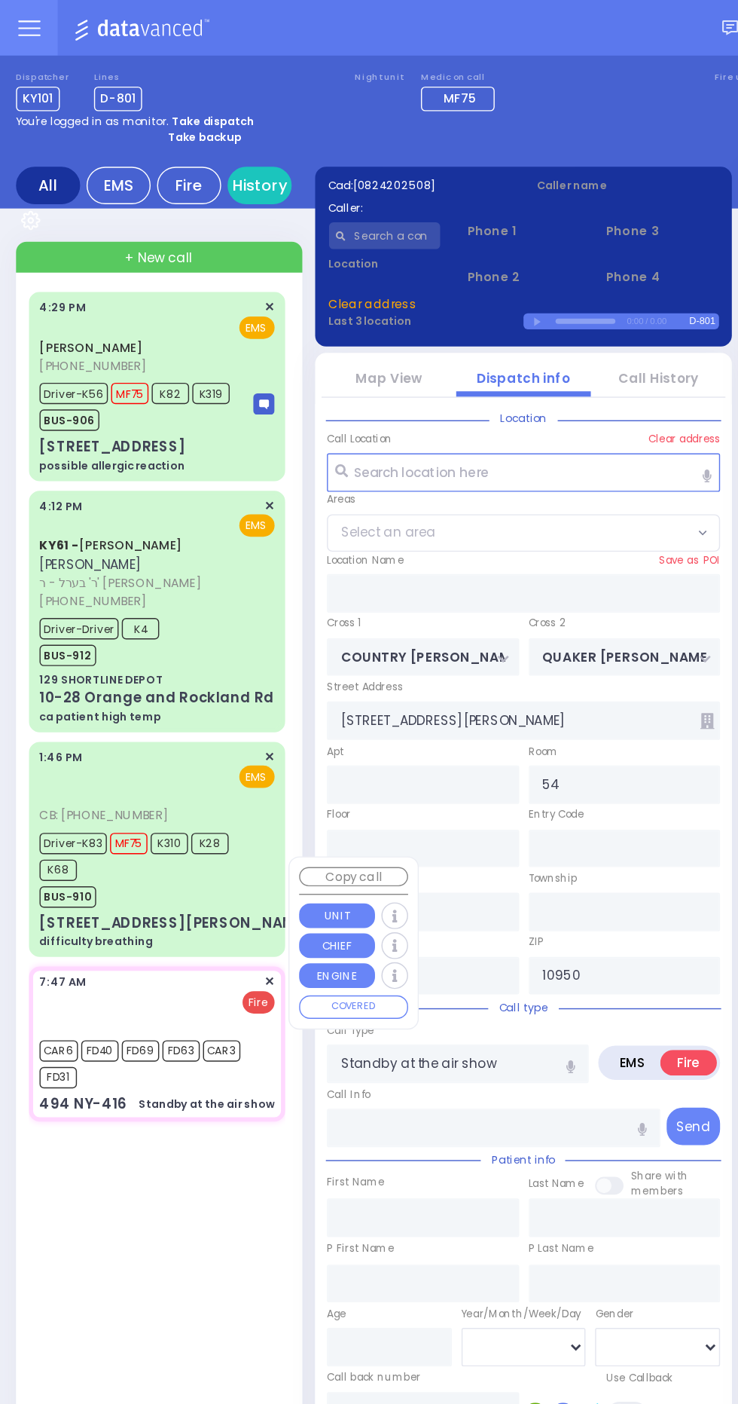
type input "Montgomery"
type input "12549"
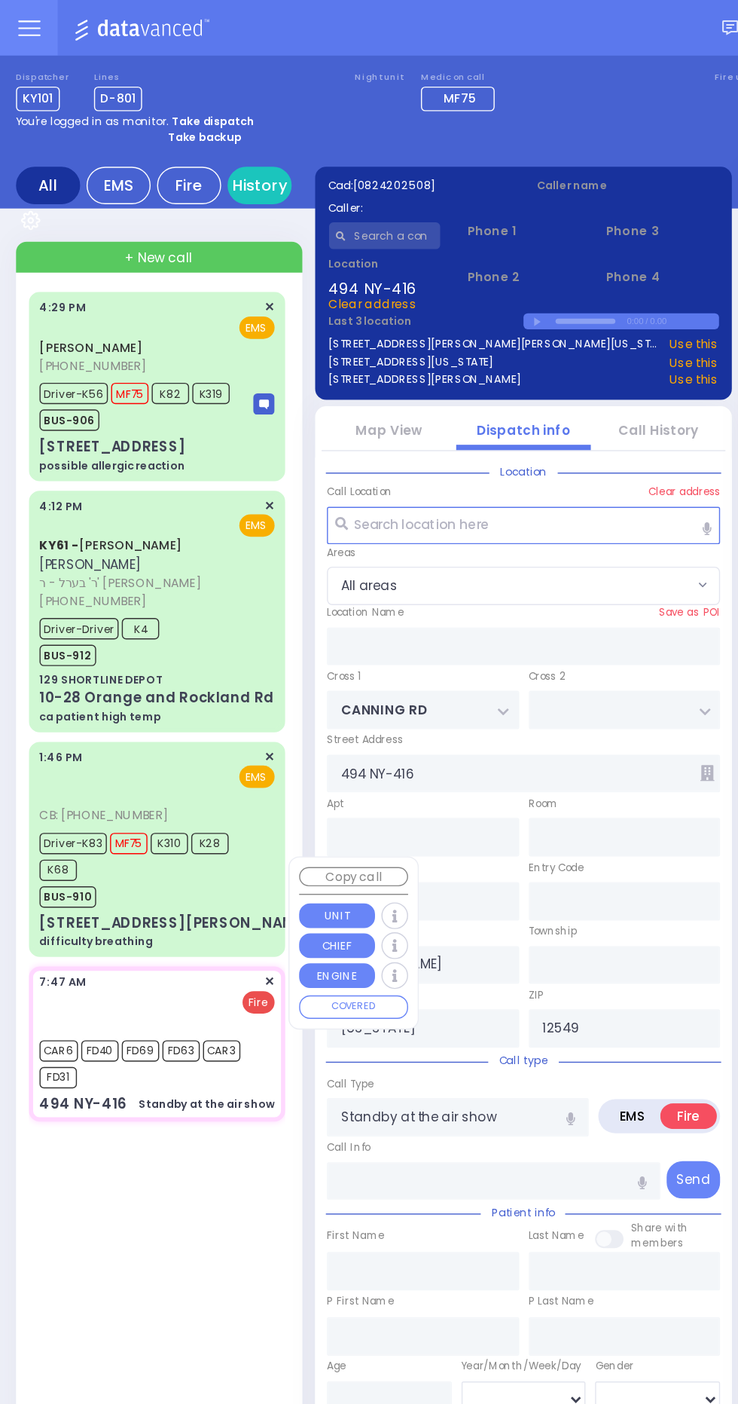
click at [26, 630] on div "CB: (718) 755-0507 1:46 PM ✕ EMS Driver-K83 MF75 K310 K28" at bounding box center [110, 598] width 175 height 147
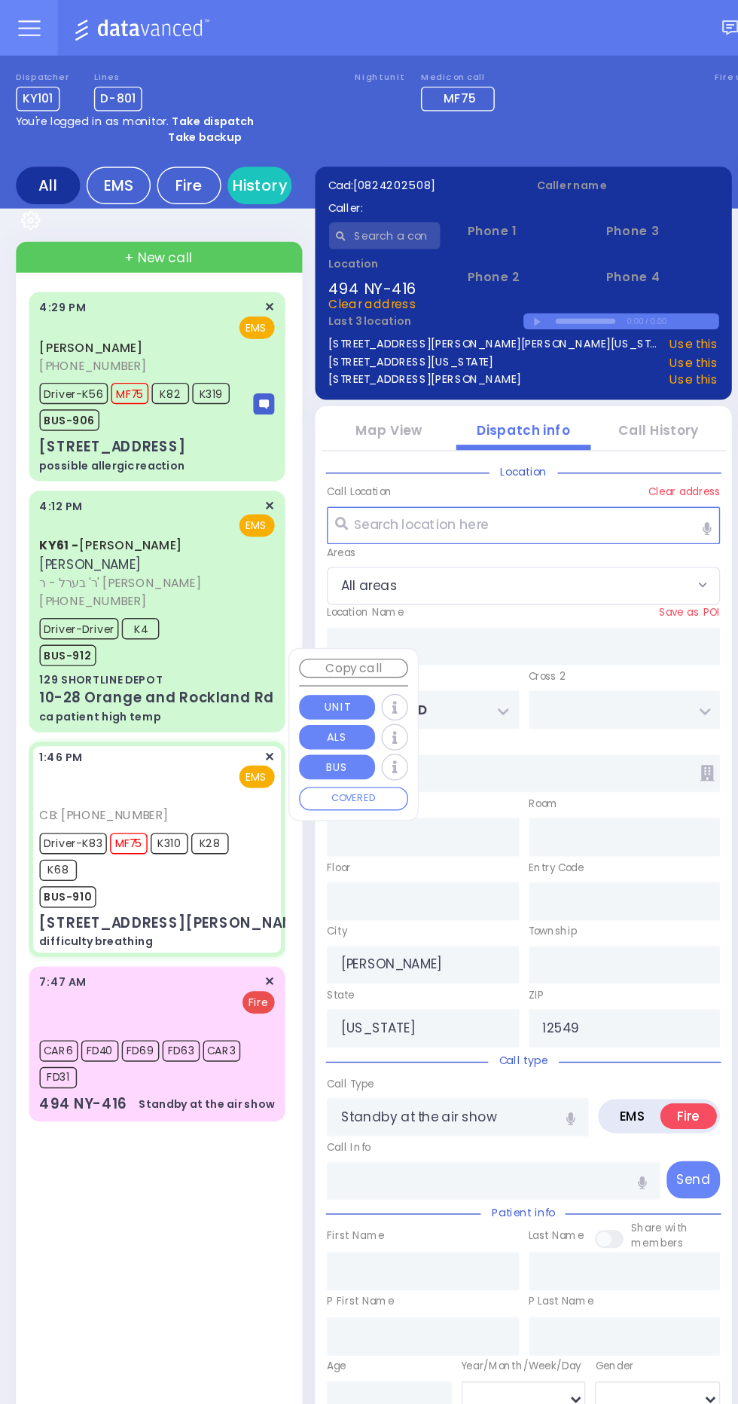
select select
type input "difficulty breathing"
radio input "true"
type input "rieder"
type input "Ilona"
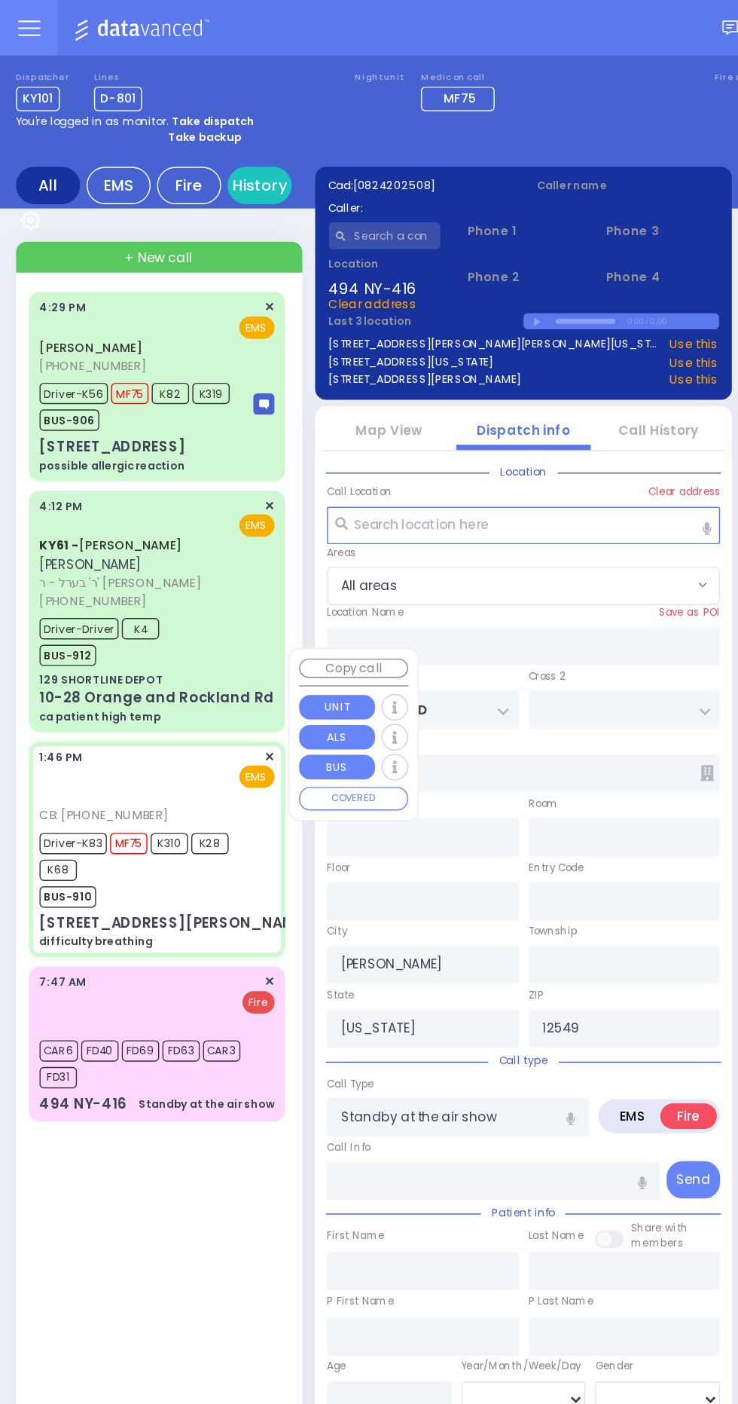
type input "Rapaport"
type input "97"
select select "Year"
select select "[DEMOGRAPHIC_DATA]"
type input "7187550507"
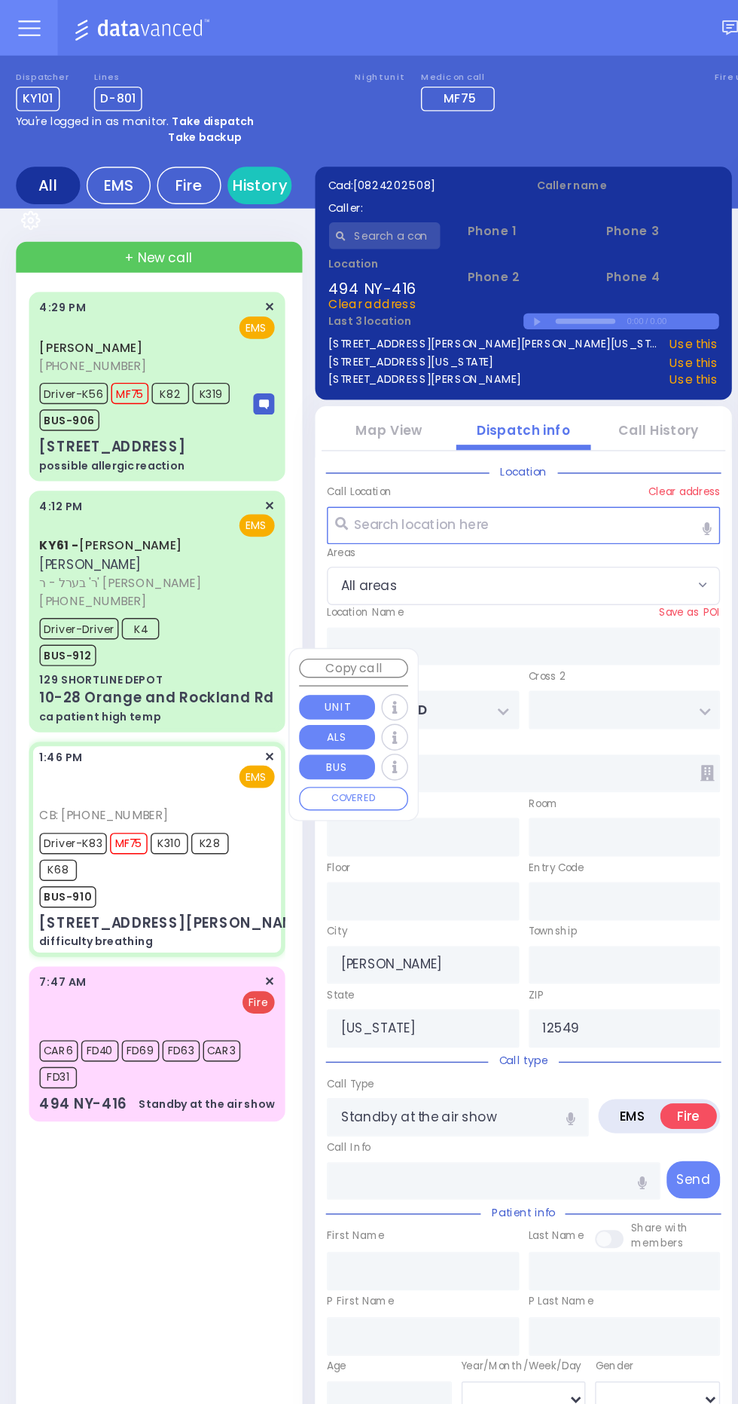
type input "14:00"
type input "14:05"
type input "14:20"
type input "15:05"
type input "15:45"
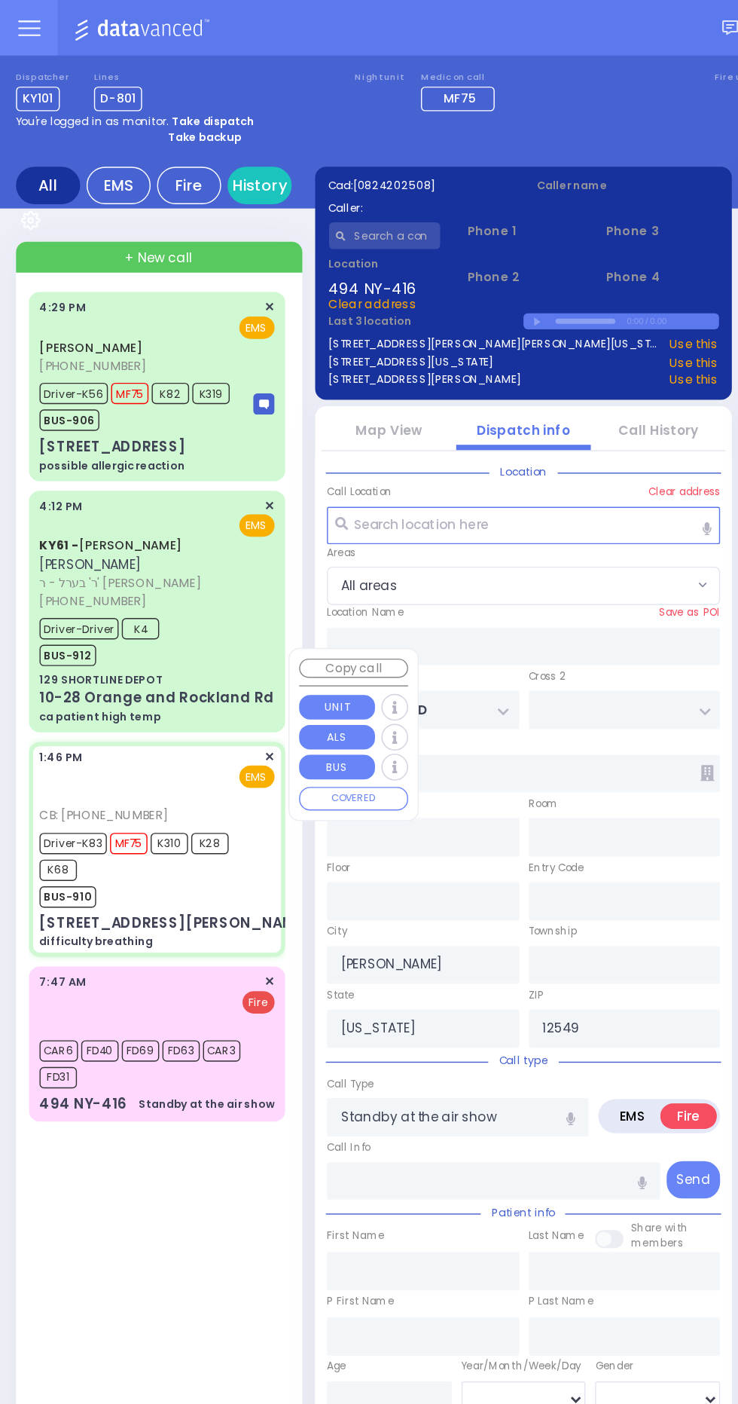
type input "16:45"
type input "Hackensack University Medical Center"
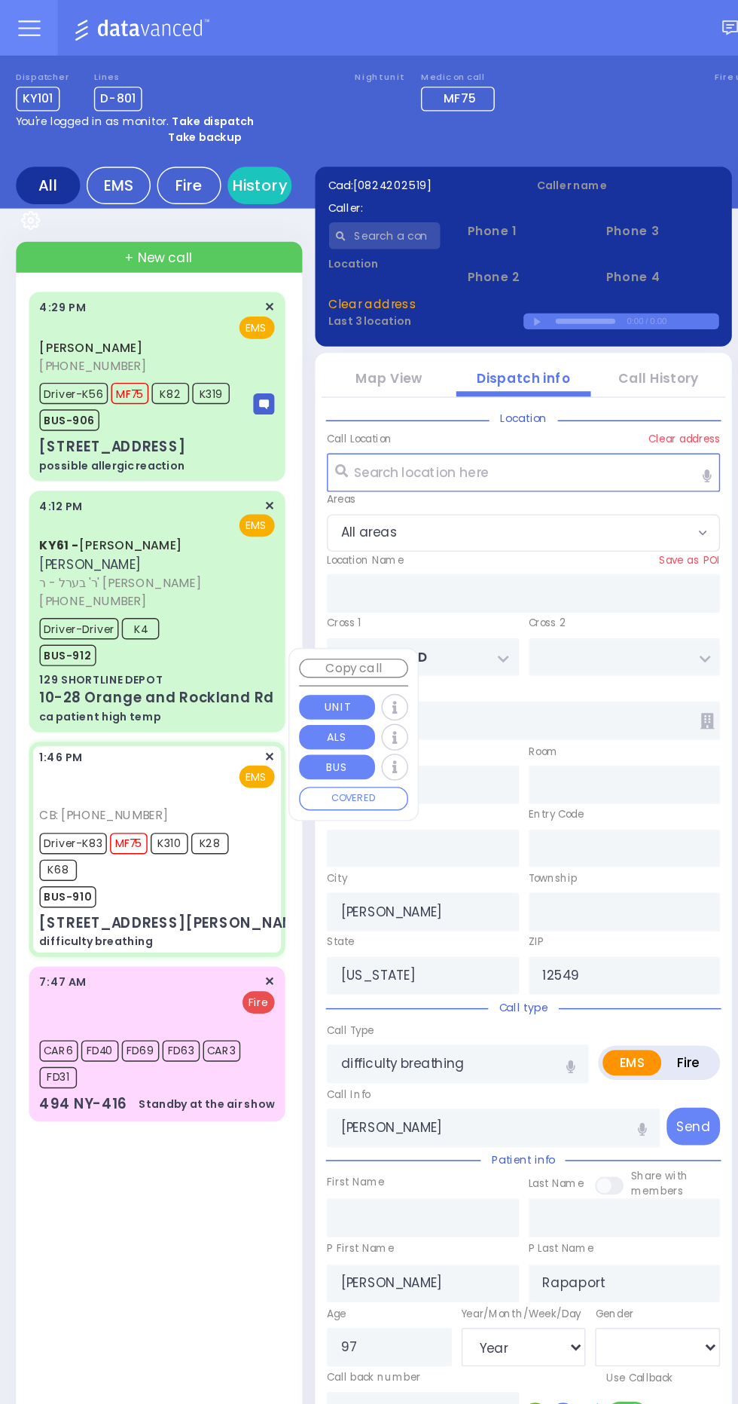
click at [144, 875] on div "JOEL FRANKEL (845) 309-7382 4:29 PM ✕" at bounding box center [113, 820] width 187 height 1229
type input "COUNTRY WOODS DR"
type input "QUAKER HILL RD"
type input "[STREET_ADDRESS][PERSON_NAME]"
type input "54"
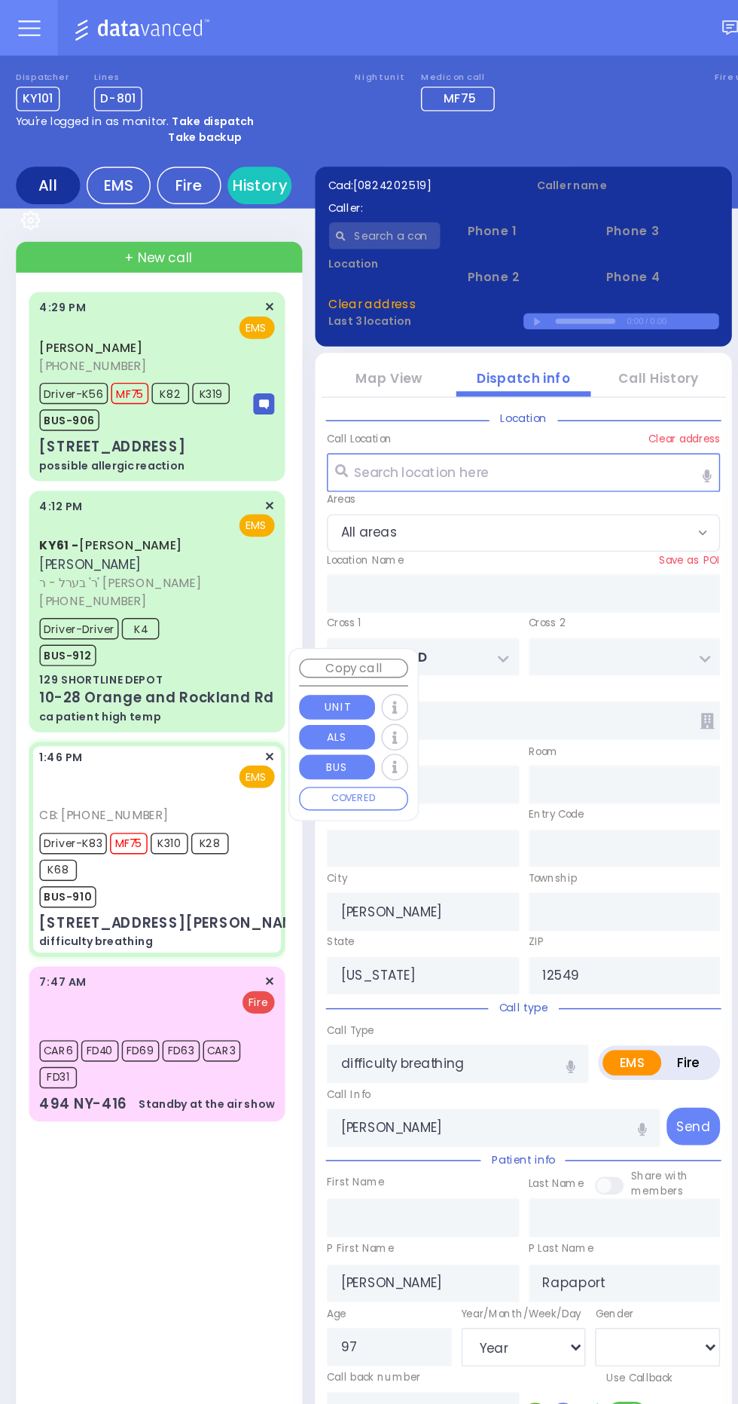
type input "Monroe"
type input "10950"
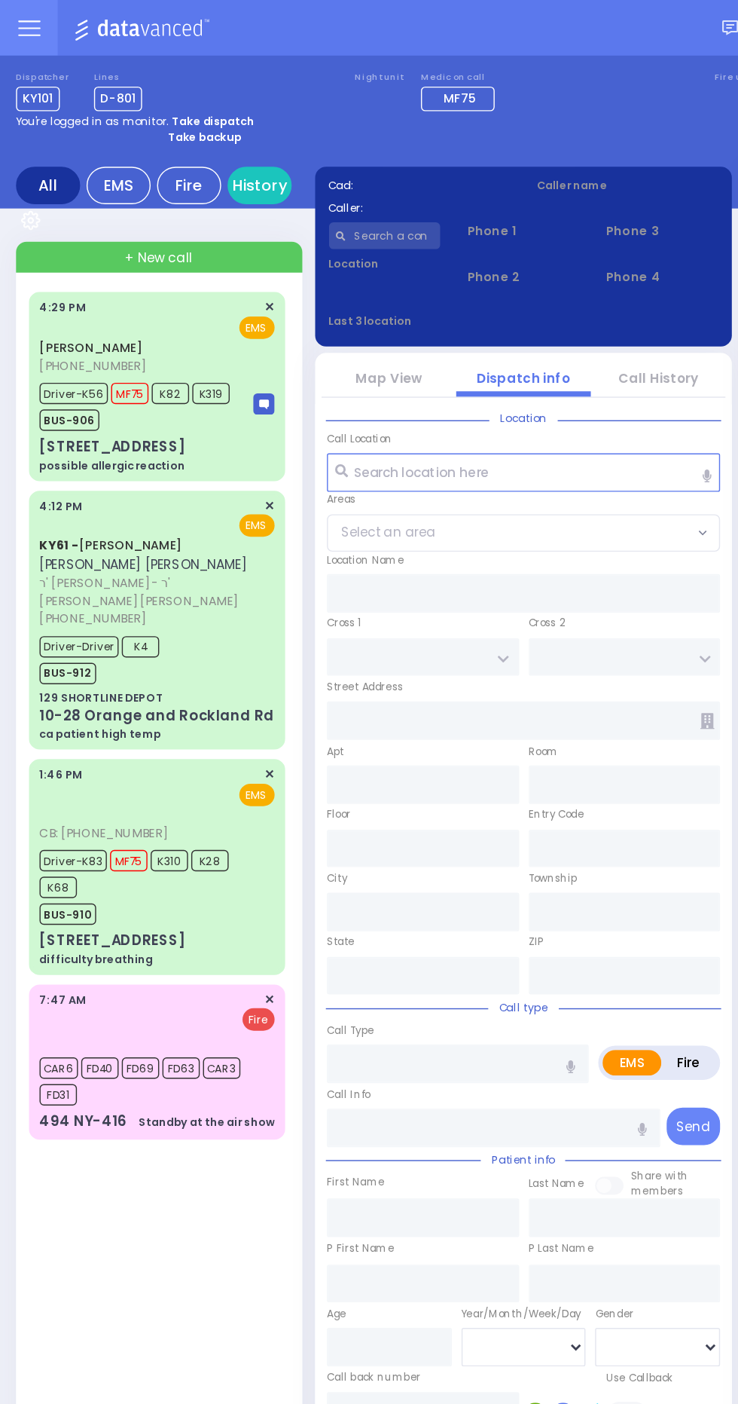
click at [270, 165] on input "text" at bounding box center [271, 166] width 79 height 19
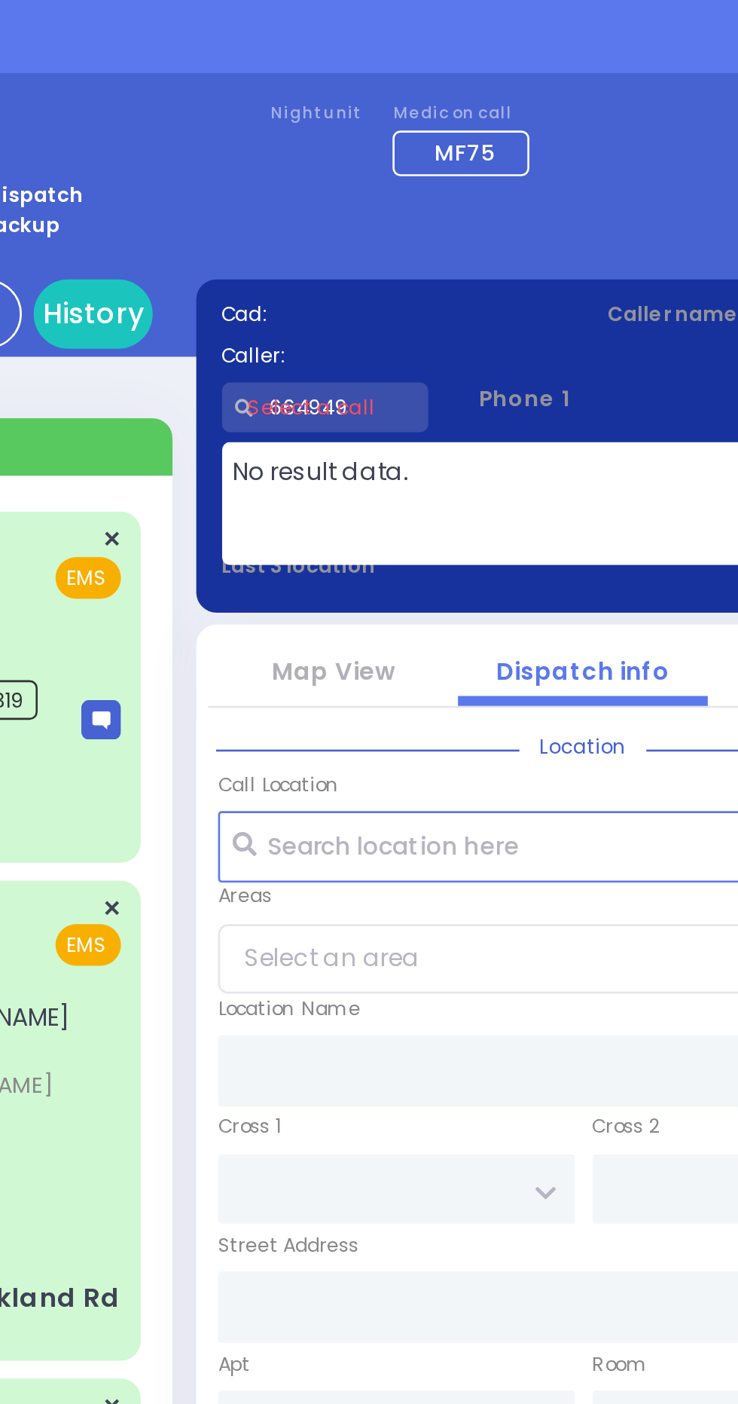
type input "664949"
click at [229, 85] on div "You're logged in as monitor. Take dispatch" at bounding box center [369, 85] width 716 height 11
